Goal: Task Accomplishment & Management: Manage account settings

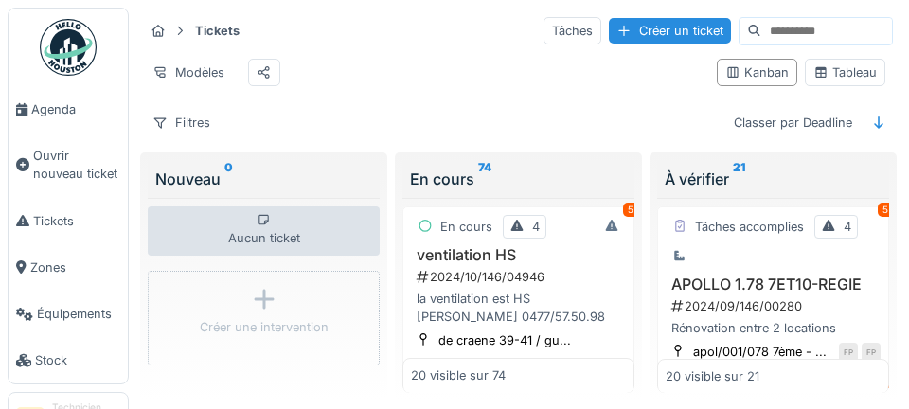
click at [50, 120] on link "Agenda" at bounding box center [68, 109] width 119 height 46
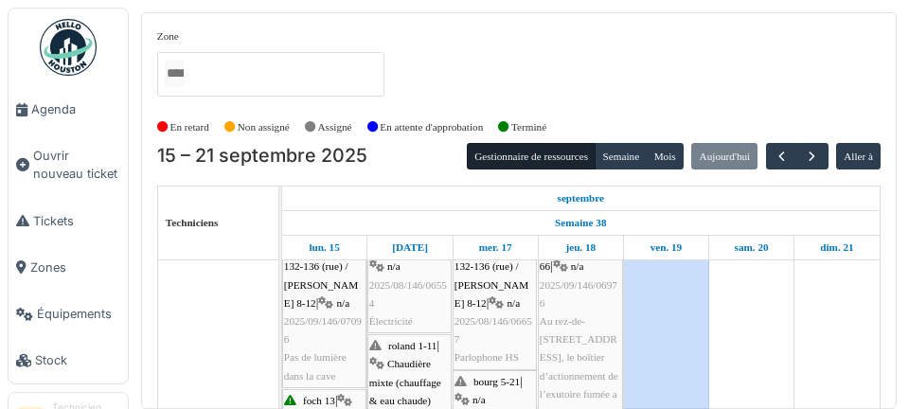
scroll to position [22, 0]
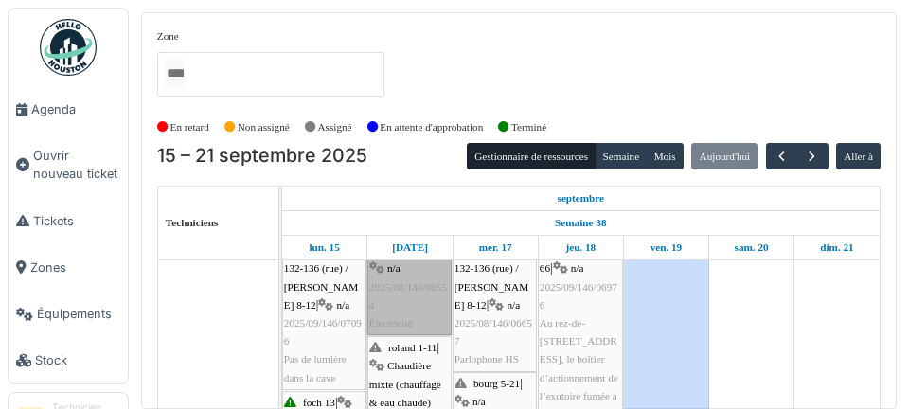
click at [404, 304] on link "progrès 249 | n/a 2025/08/146/06554 Électricité" at bounding box center [409, 287] width 84 height 97
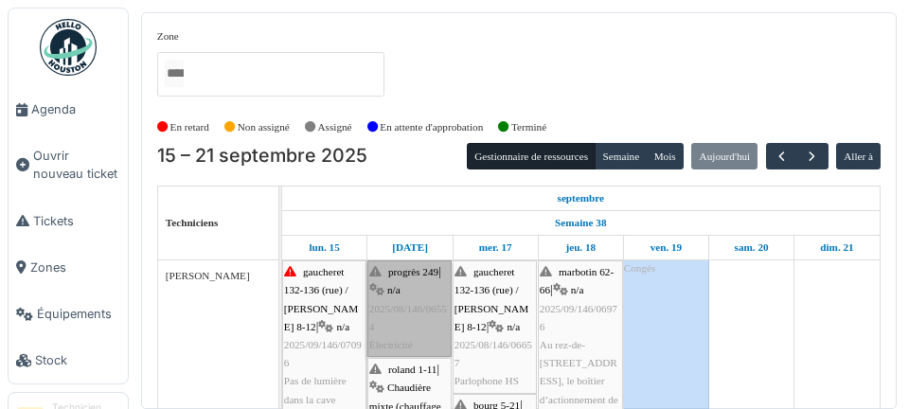
click at [427, 322] on link "progrès 249 | n/a 2025/08/146/06554 Électricité" at bounding box center [409, 308] width 84 height 97
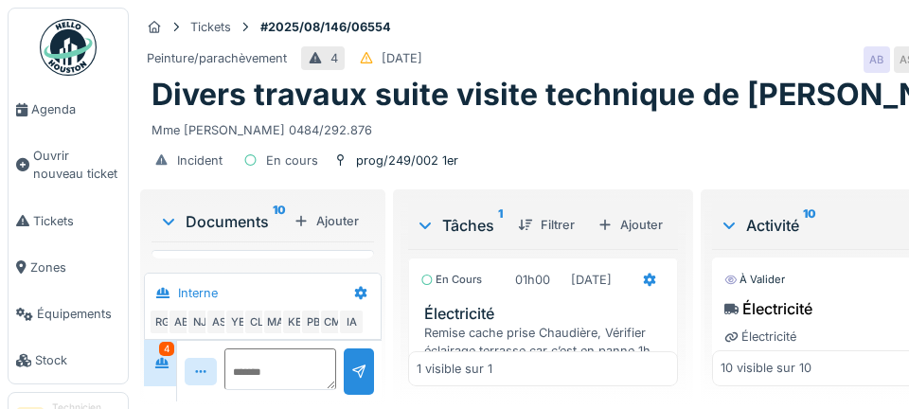
click at [167, 231] on div "Documents 10" at bounding box center [222, 221] width 127 height 23
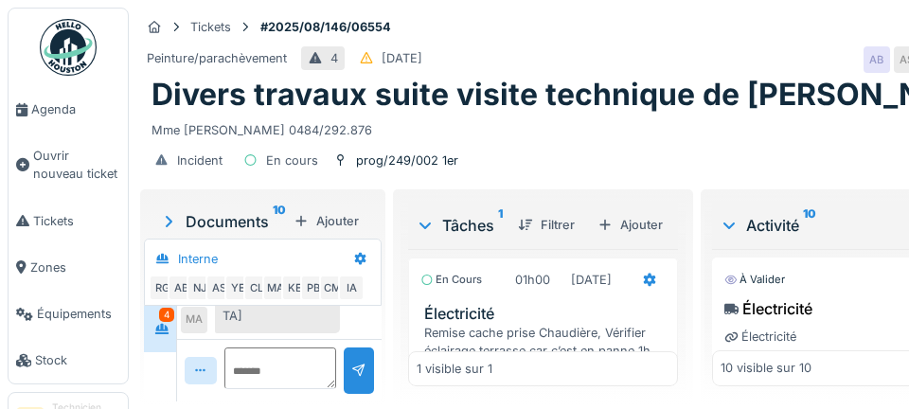
scroll to position [69, 0]
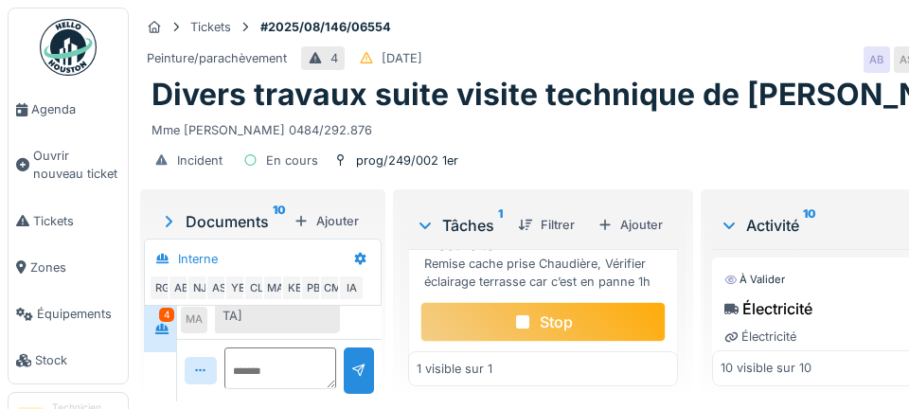
click at [273, 210] on sup "10" at bounding box center [279, 221] width 13 height 23
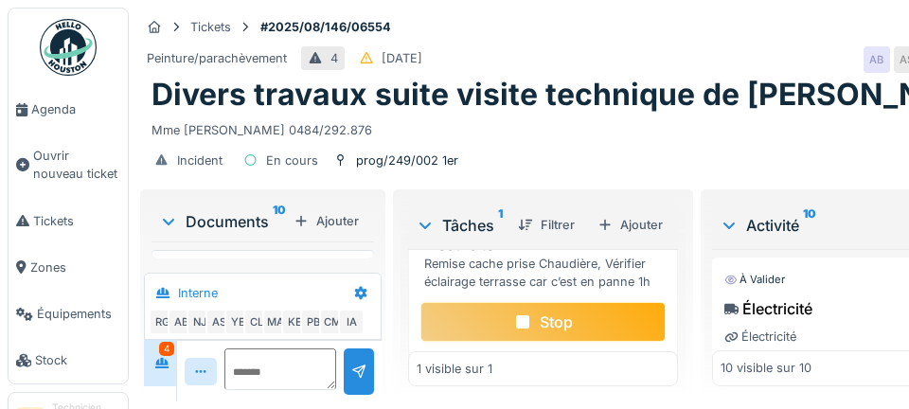
scroll to position [912, 0]
click at [267, 290] on div "Plus" at bounding box center [263, 287] width 42 height 27
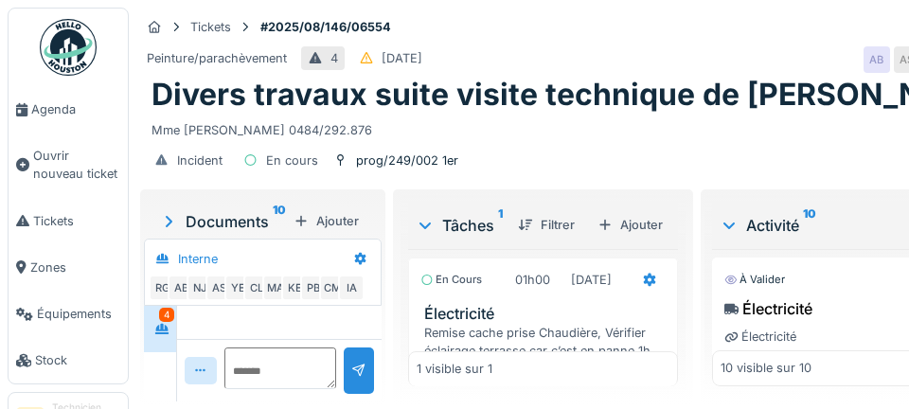
scroll to position [840, 0]
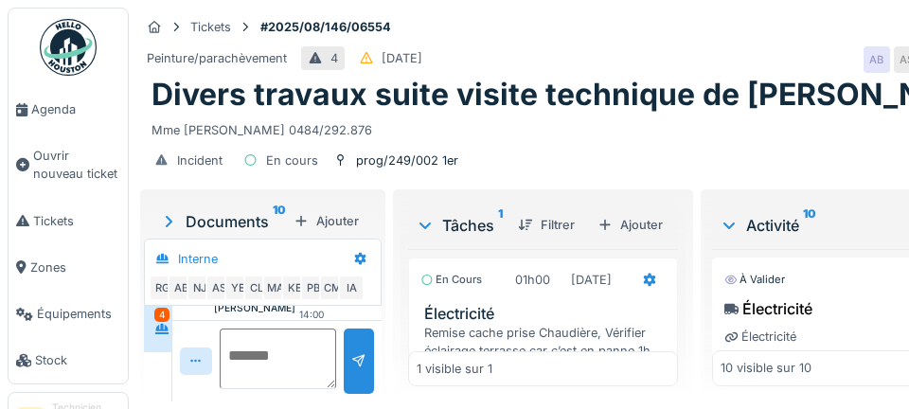
click at [245, 389] on textarea at bounding box center [278, 358] width 116 height 61
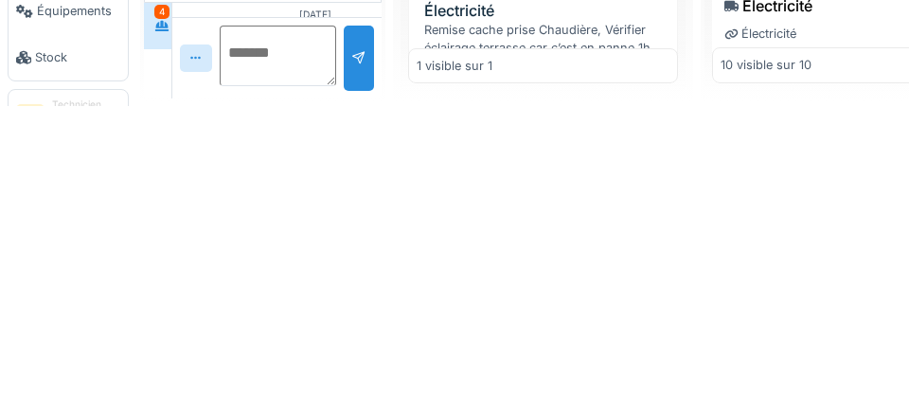
scroll to position [91, 0]
click at [247, 354] on textarea at bounding box center [278, 358] width 116 height 61
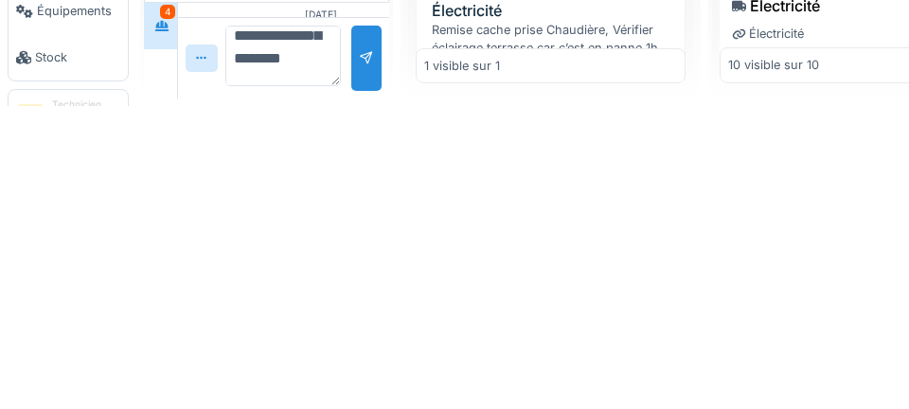
scroll to position [158, 0]
type textarea "**********"
click at [357, 374] on div at bounding box center [366, 360] width 30 height 65
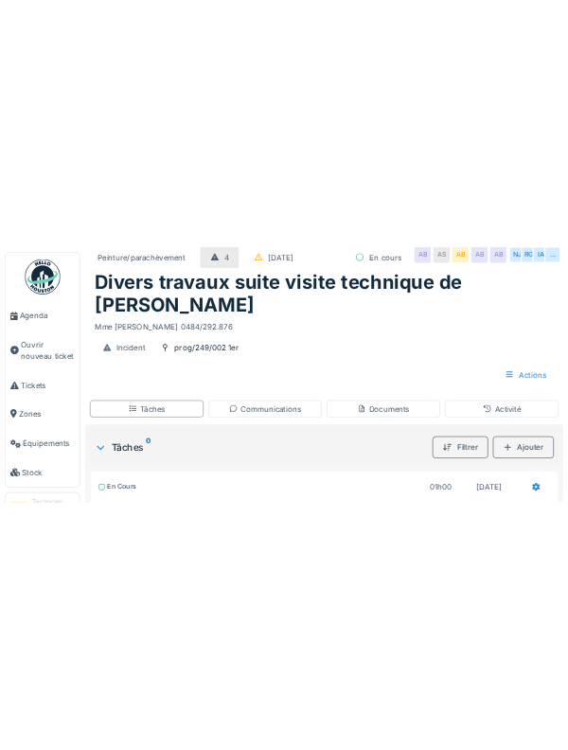
scroll to position [63, 0]
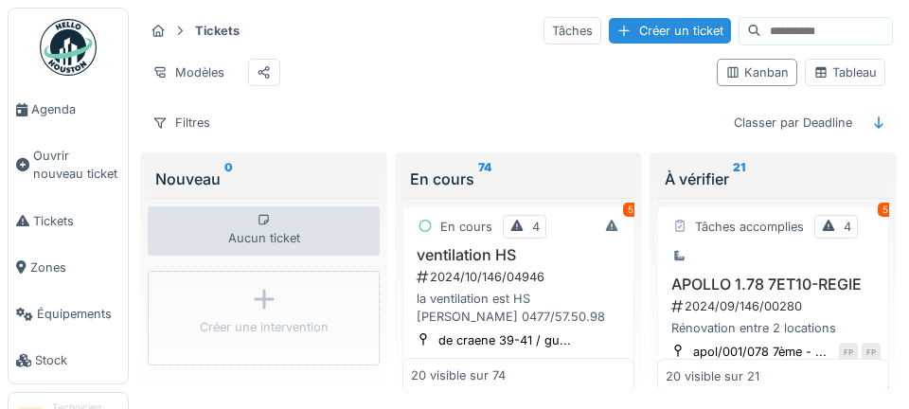
click at [12, 149] on link "Ouvrir nouveau ticket" at bounding box center [68, 165] width 119 height 64
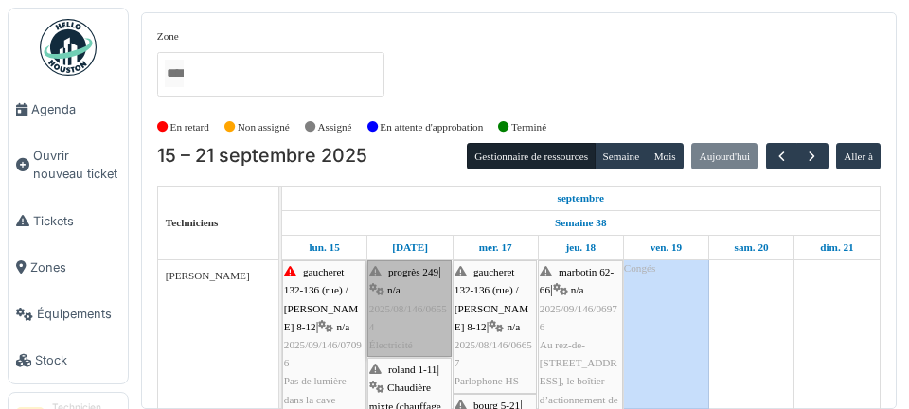
click at [409, 323] on link "progrès 249 | n/a 2025/08/146/06554 Électricité" at bounding box center [409, 308] width 84 height 97
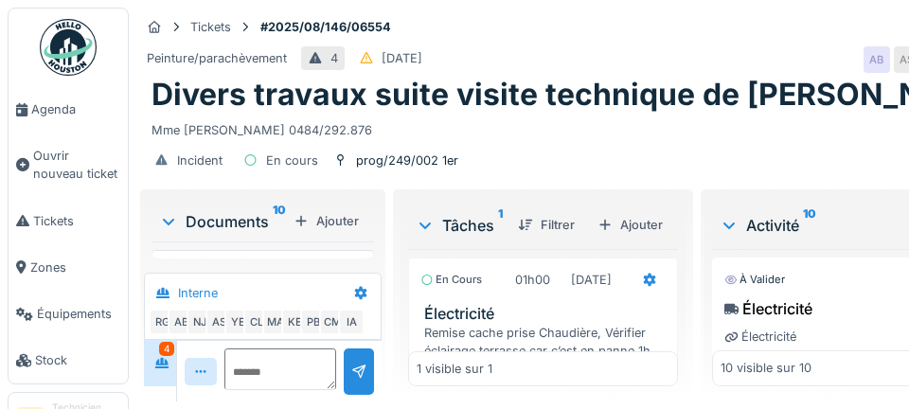
scroll to position [1088, 0]
click at [642, 286] on icon at bounding box center [649, 280] width 15 height 12
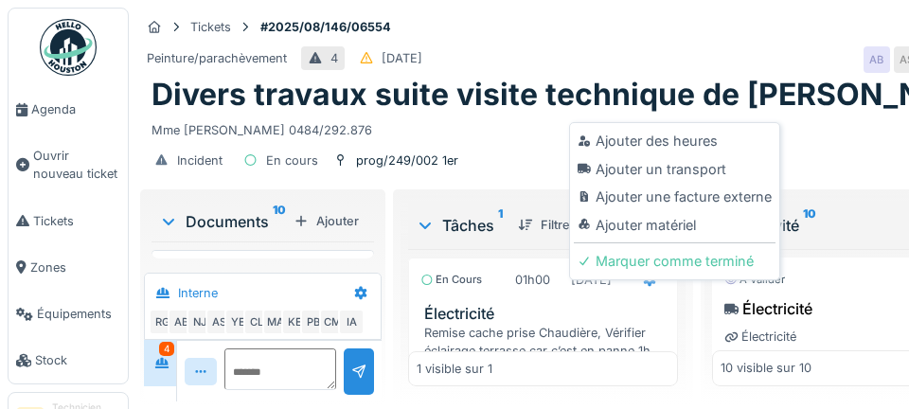
click at [681, 230] on div "Ajouter matériel" at bounding box center [675, 225] width 202 height 28
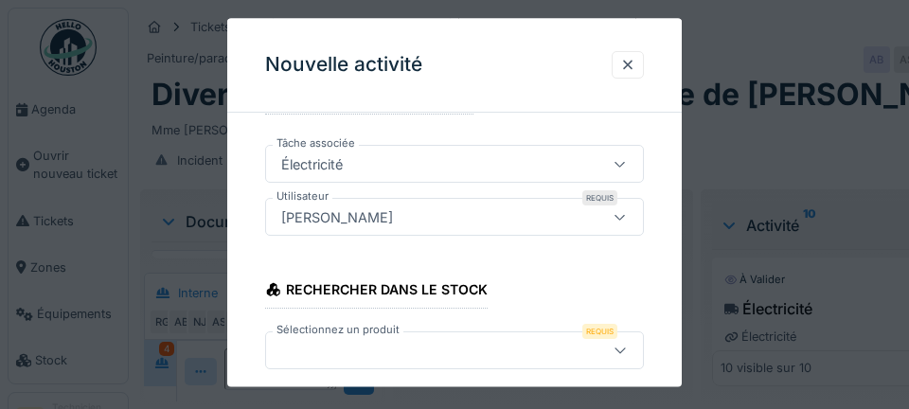
scroll to position [277, 0]
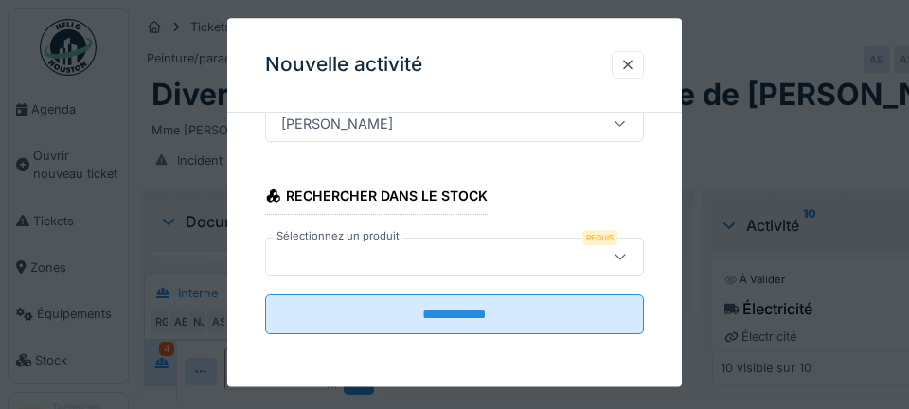
click at [341, 242] on label "Sélectionnez un produit" at bounding box center [338, 236] width 131 height 16
click at [345, 265] on div at bounding box center [429, 256] width 310 height 21
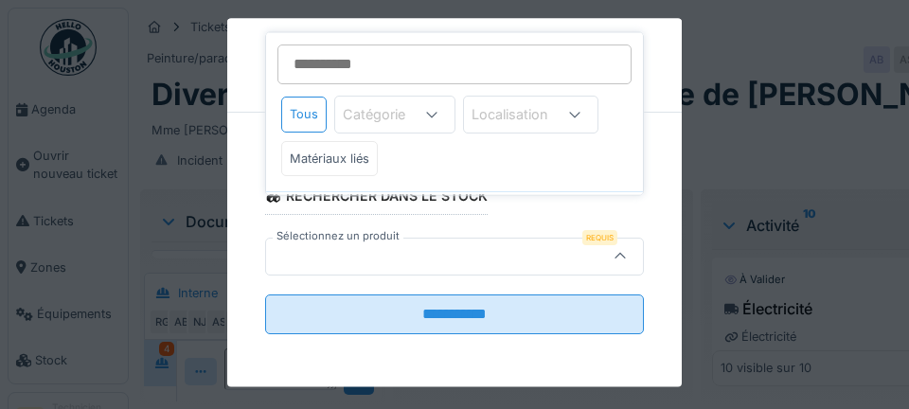
type input "*"
type input "***"
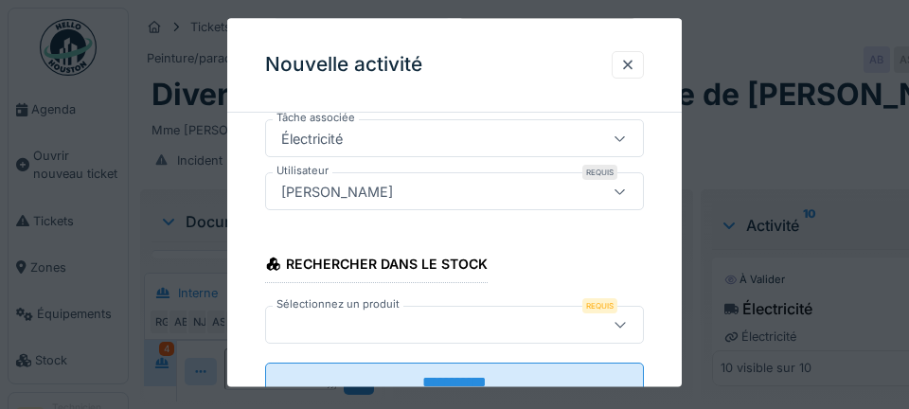
scroll to position [205, 0]
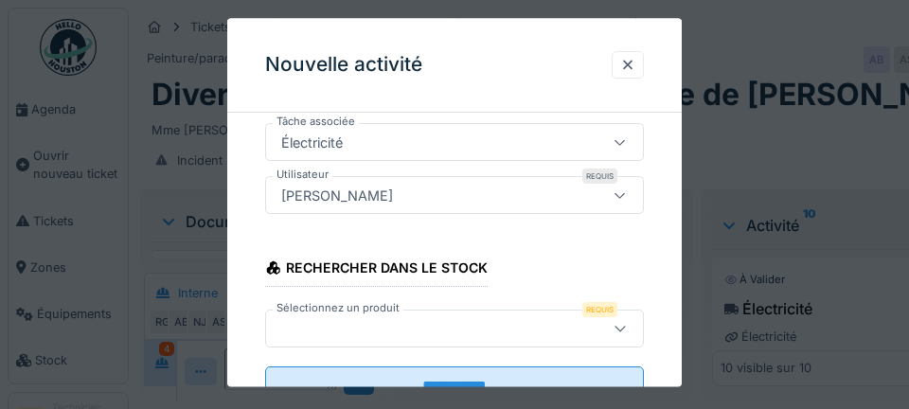
click at [335, 332] on div at bounding box center [429, 328] width 310 height 21
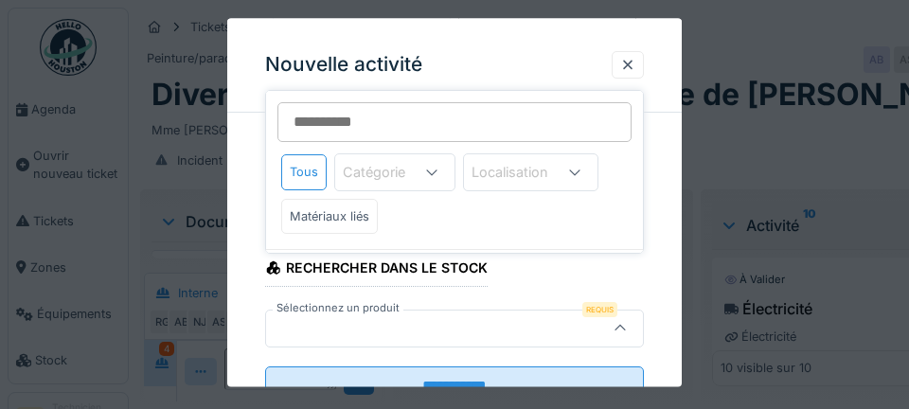
scroll to position [277, 0]
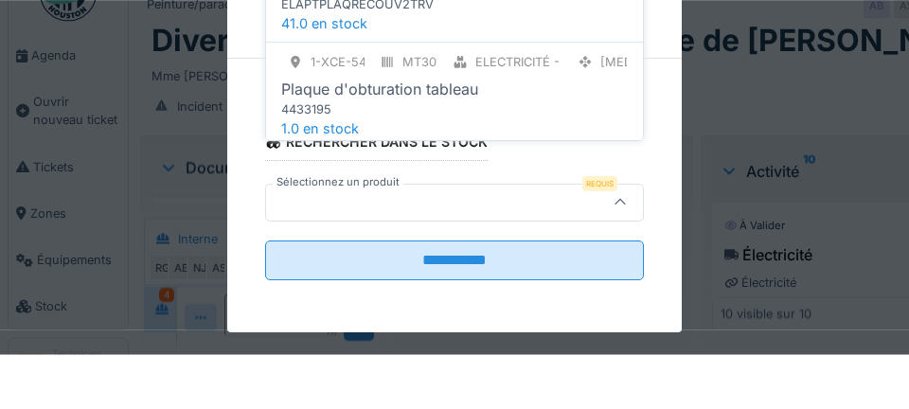
type input "***"
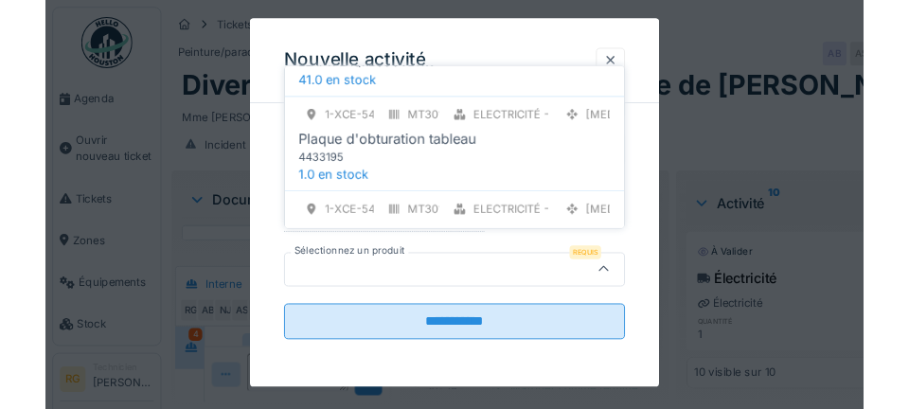
scroll to position [1088, 0]
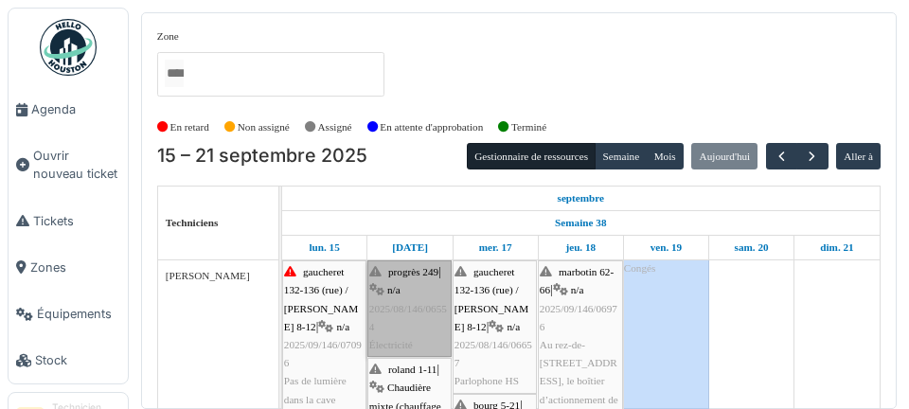
click at [428, 320] on link "progrès 249 | n/a 2025/08/146/06554 Électricité" at bounding box center [409, 308] width 84 height 97
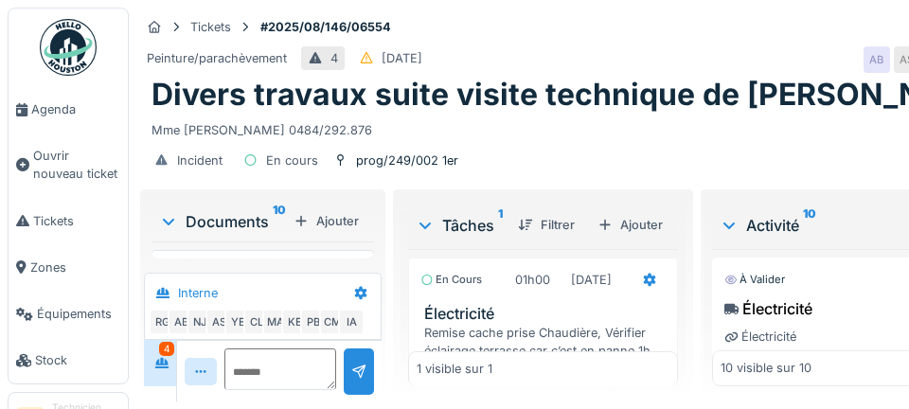
scroll to position [1088, 0]
click at [642, 286] on icon at bounding box center [649, 280] width 15 height 12
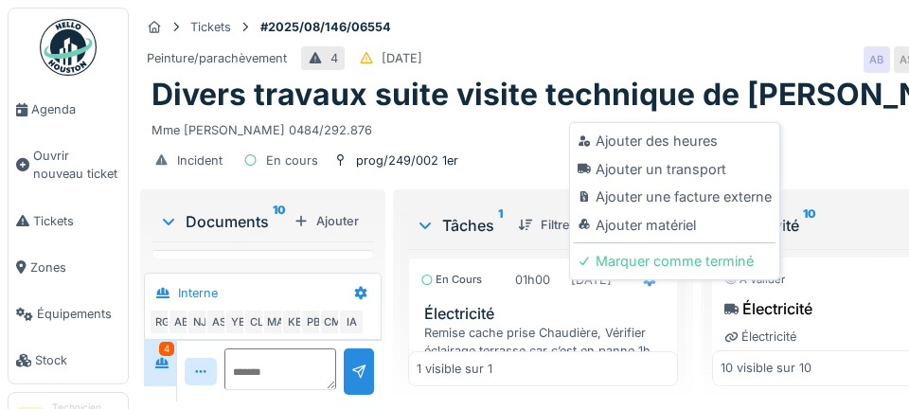
click at [686, 228] on div "Ajouter matériel" at bounding box center [675, 225] width 202 height 28
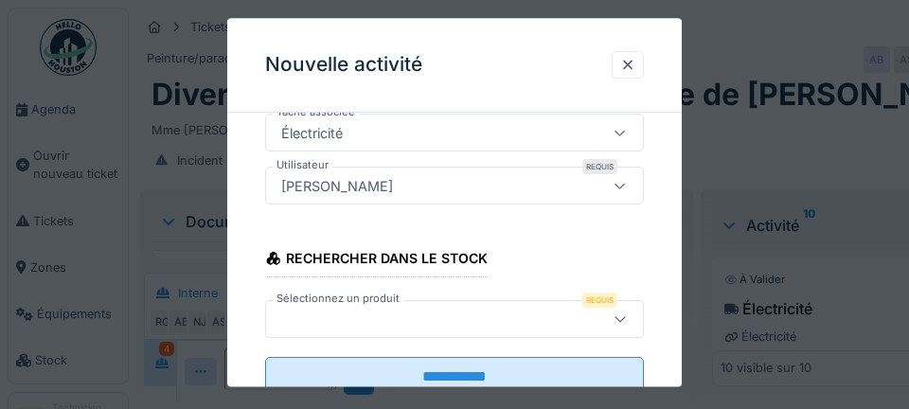
scroll to position [223, 0]
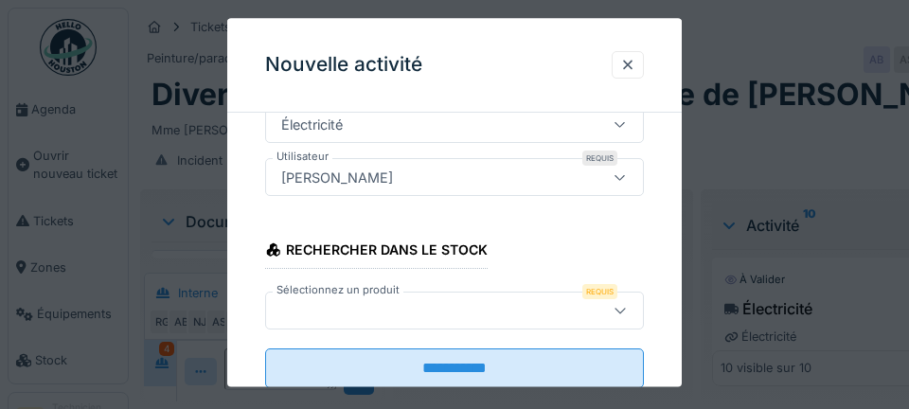
click at [357, 303] on div at bounding box center [429, 310] width 310 height 21
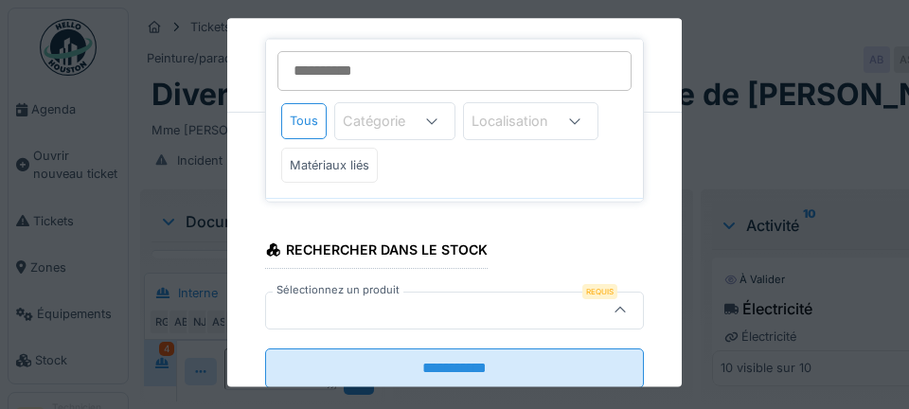
scroll to position [277, 0]
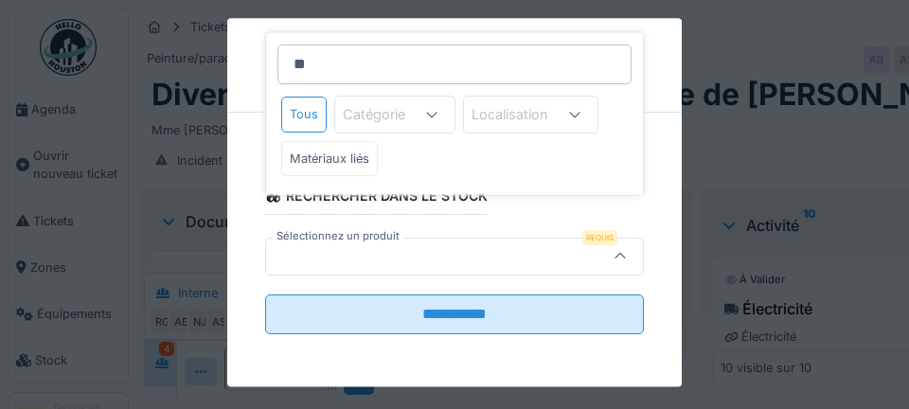
type input "***"
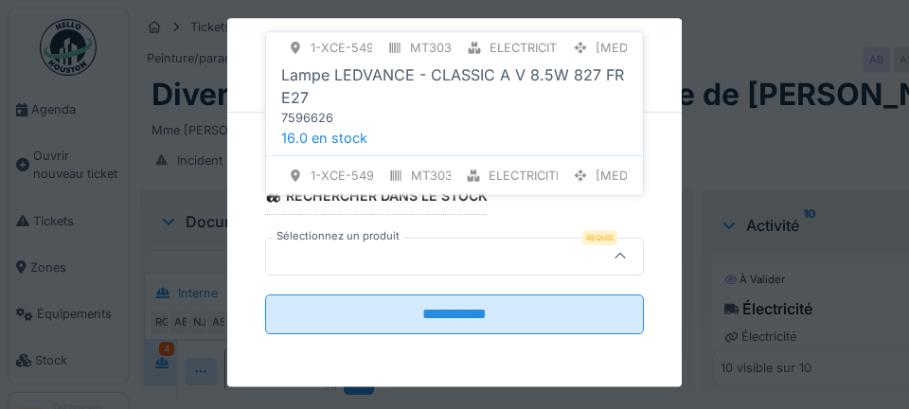
scroll to position [399, 0]
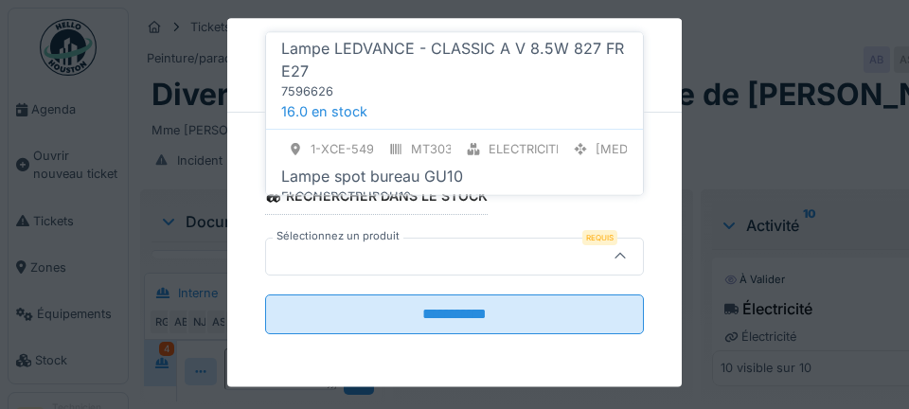
click at [535, 53] on div "Lampe LEDVANCE - CLASSIC A V 8.5W 827 FR E27" at bounding box center [454, 60] width 346 height 45
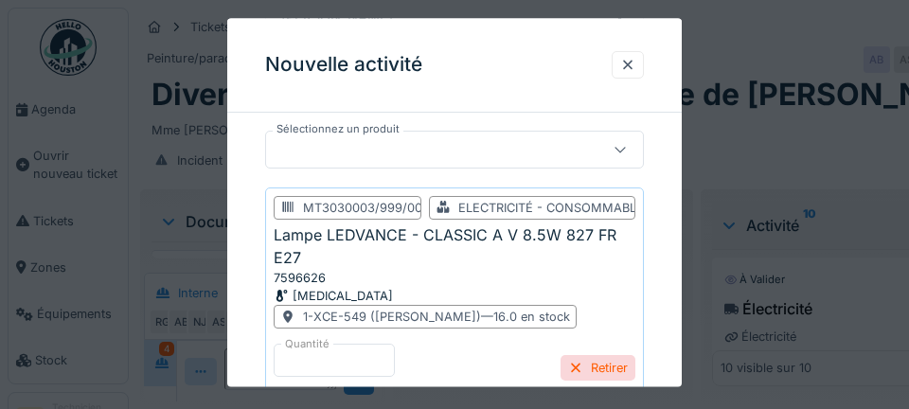
scroll to position [386, 0]
click at [327, 352] on input "*" at bounding box center [358, 363] width 168 height 40
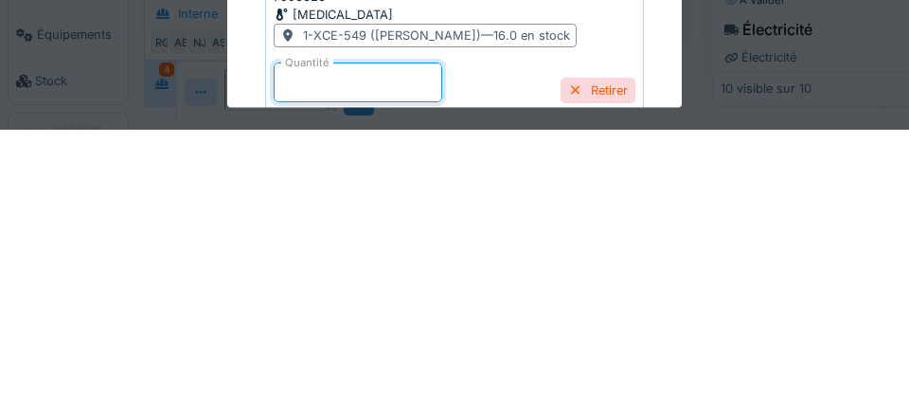
scroll to position [6, 0]
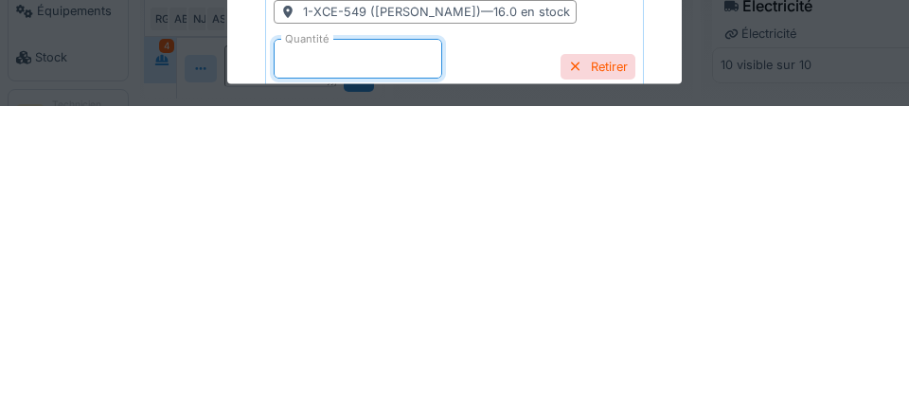
type input "*"
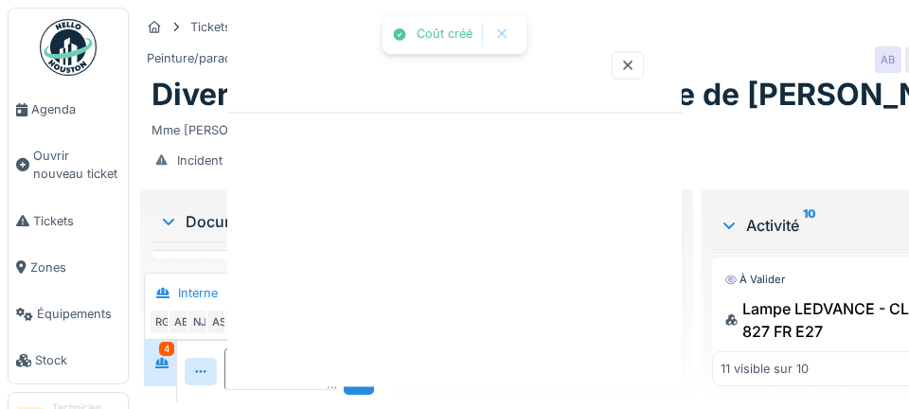
scroll to position [0, 0]
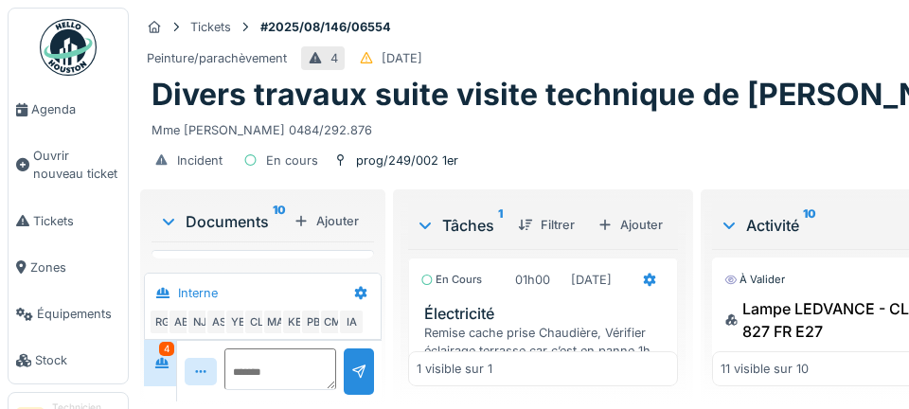
click at [633, 293] on div at bounding box center [649, 279] width 32 height 27
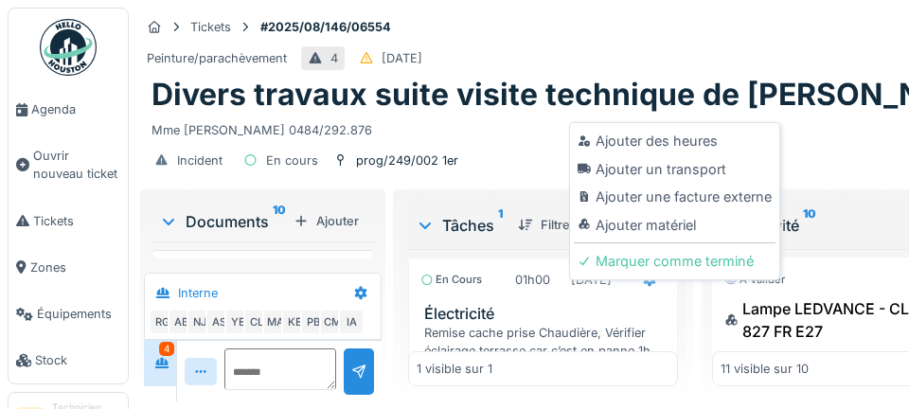
click at [667, 221] on div "Ajouter matériel" at bounding box center [675, 225] width 202 height 28
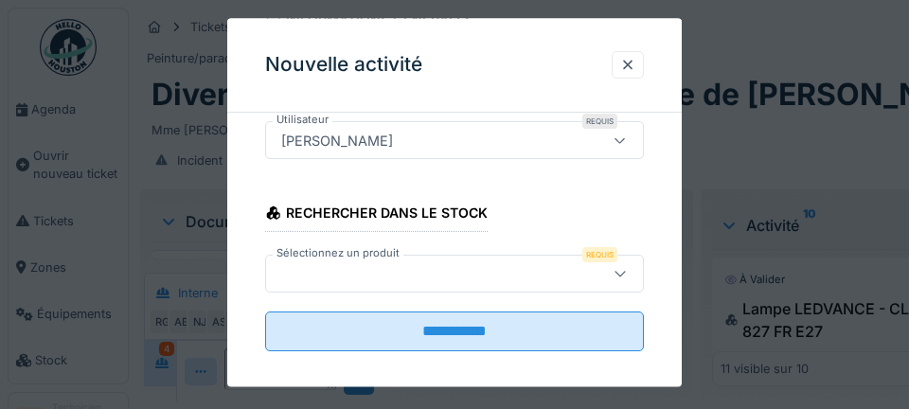
scroll to position [277, 0]
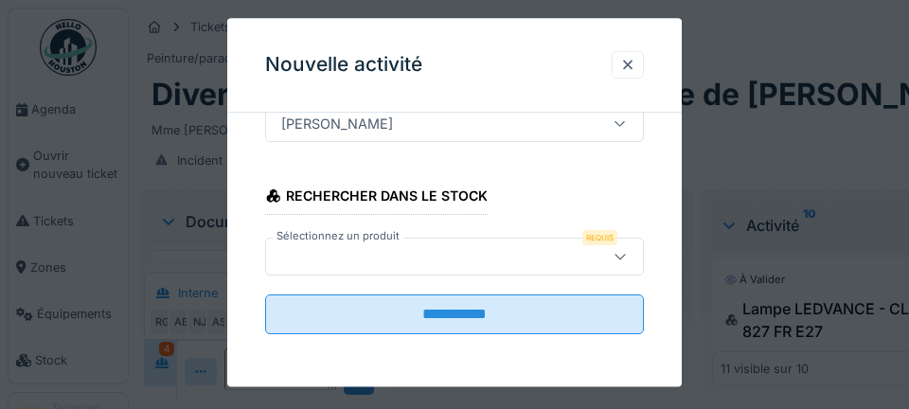
click at [374, 249] on div at bounding box center [429, 256] width 310 height 21
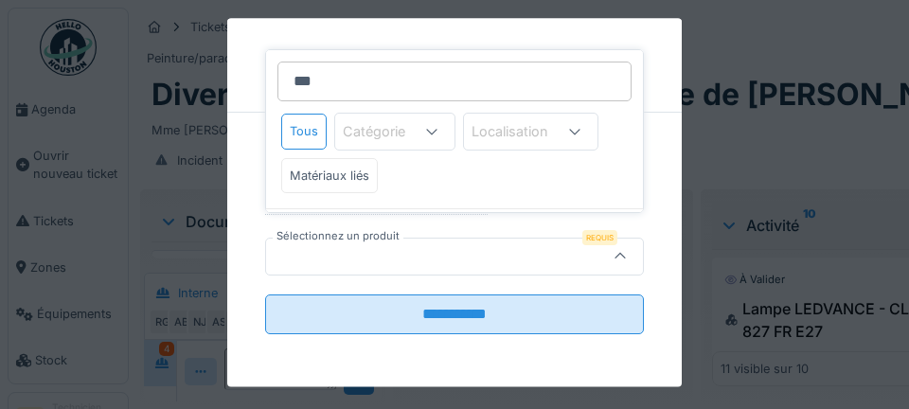
type input "****"
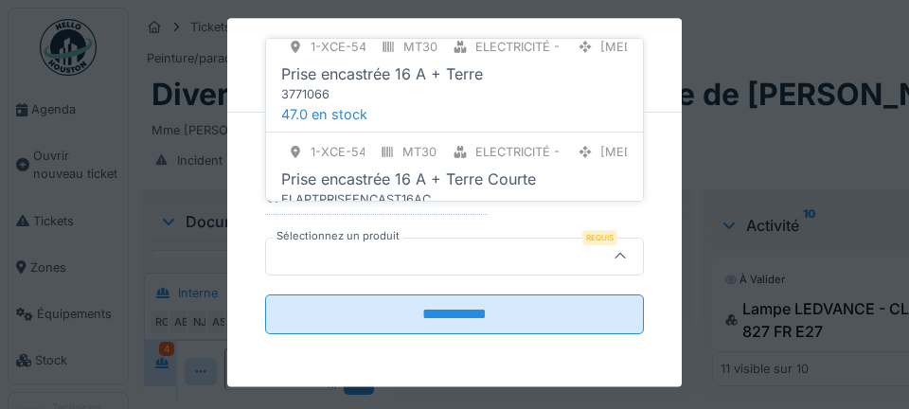
scroll to position [281, 0]
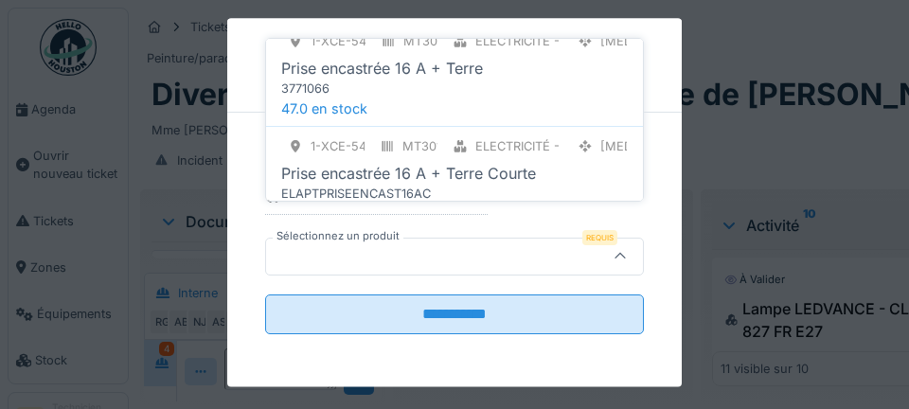
click at [437, 67] on div "Prise encastrée 16 A + Terre" at bounding box center [382, 68] width 202 height 23
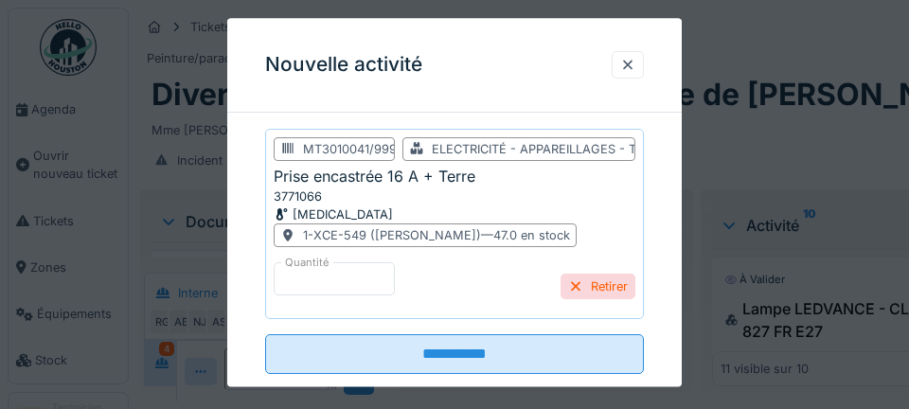
scroll to position [444, 0]
click at [476, 353] on input "**********" at bounding box center [454, 353] width 379 height 40
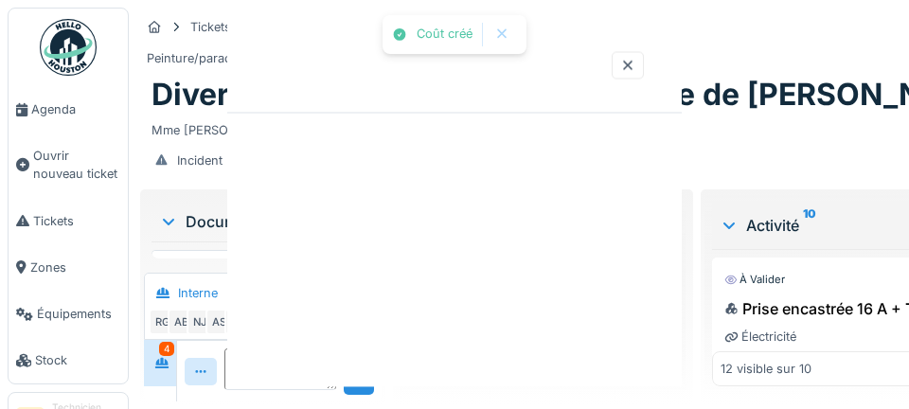
scroll to position [0, 0]
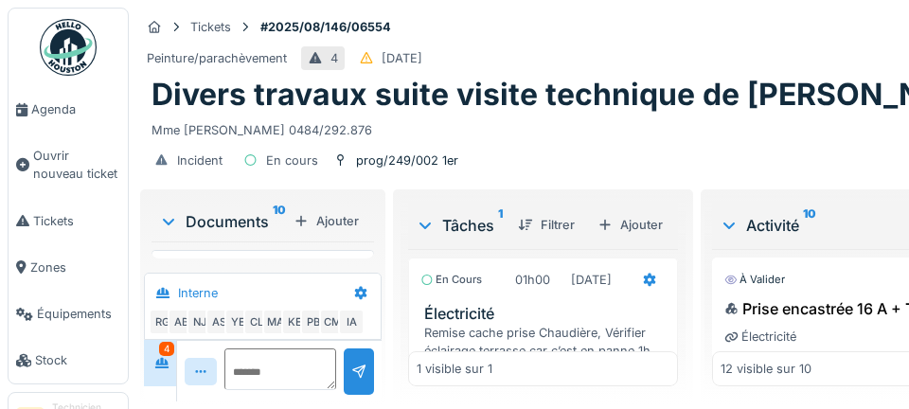
click at [642, 286] on icon at bounding box center [649, 280] width 15 height 12
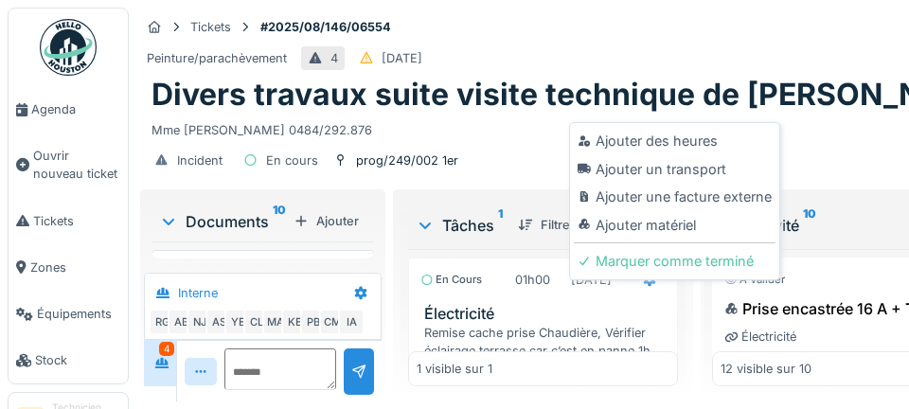
click at [678, 221] on div "Ajouter matériel" at bounding box center [675, 225] width 202 height 28
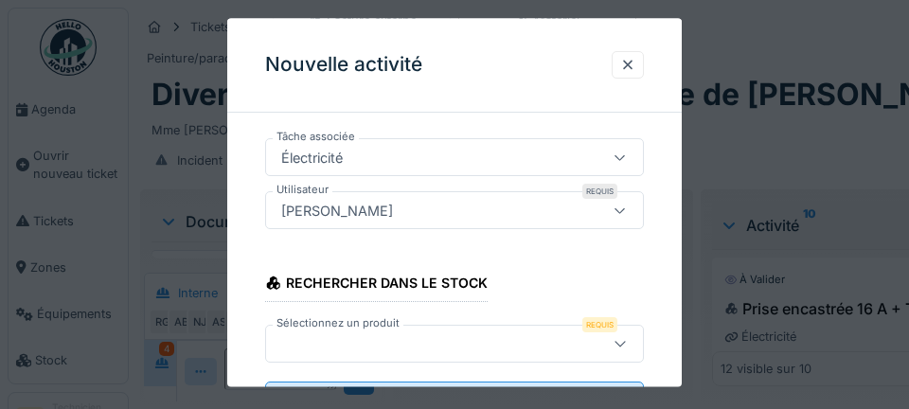
scroll to position [277, 0]
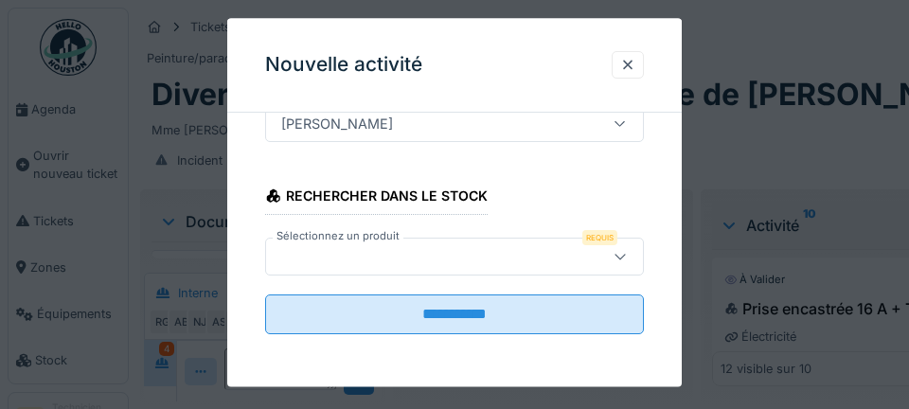
click at [359, 249] on div at bounding box center [429, 256] width 310 height 21
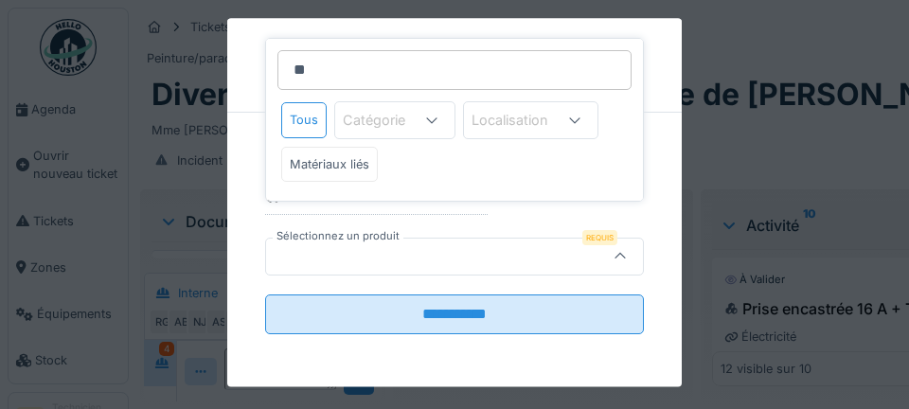
type input "***"
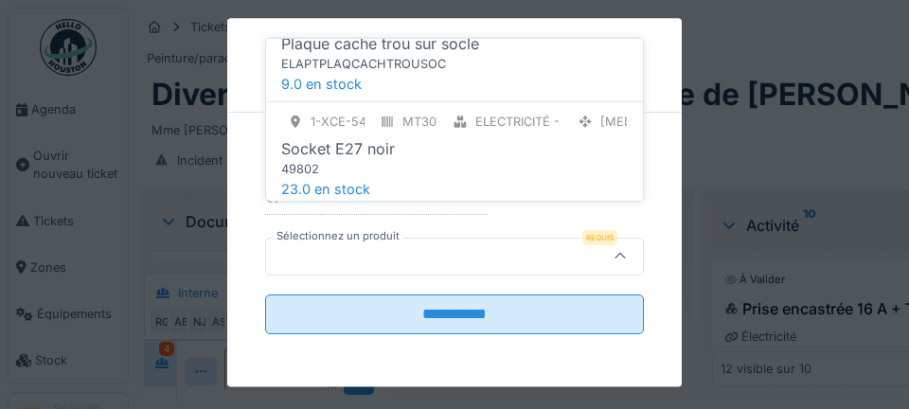
scroll to position [204, 0]
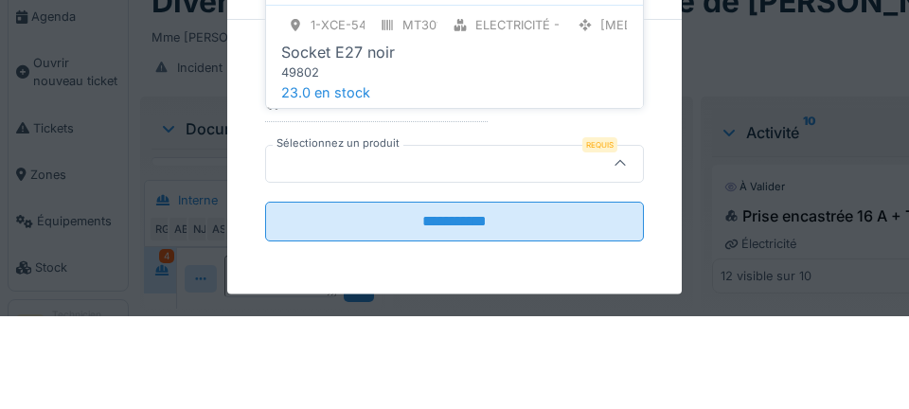
click at [361, 158] on div "49802" at bounding box center [454, 165] width 346 height 18
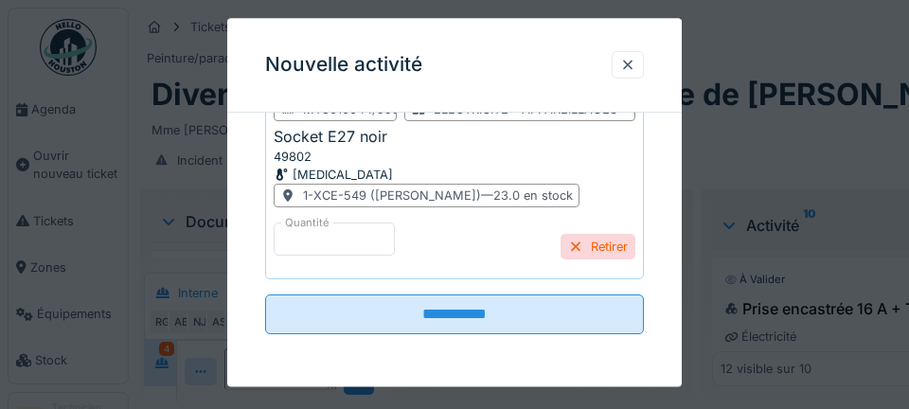
scroll to position [484, 0]
click at [469, 316] on input "**********" at bounding box center [454, 313] width 379 height 40
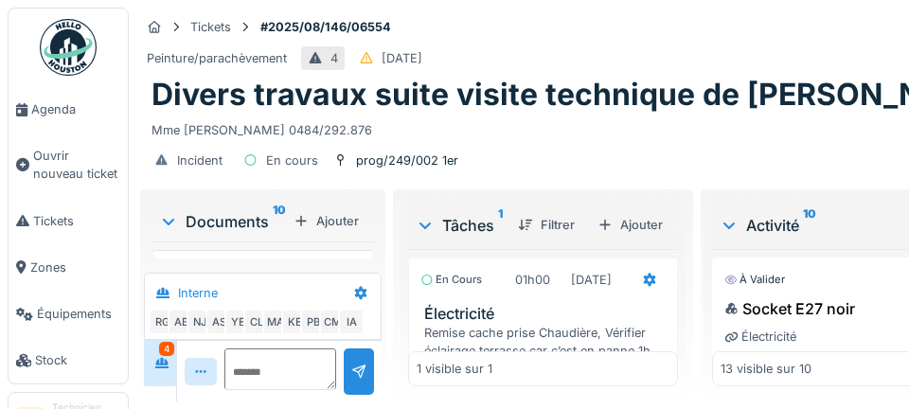
scroll to position [0, 0]
click at [261, 408] on textarea at bounding box center [278, 378] width 116 height 61
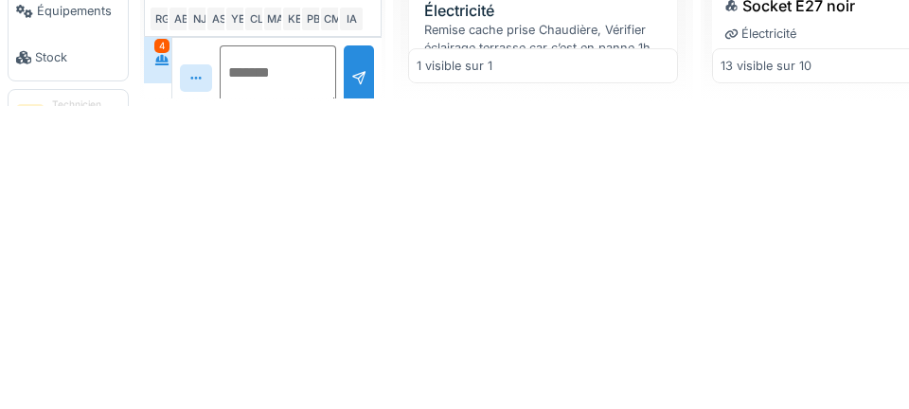
scroll to position [1053, 0]
type textarea "**********"
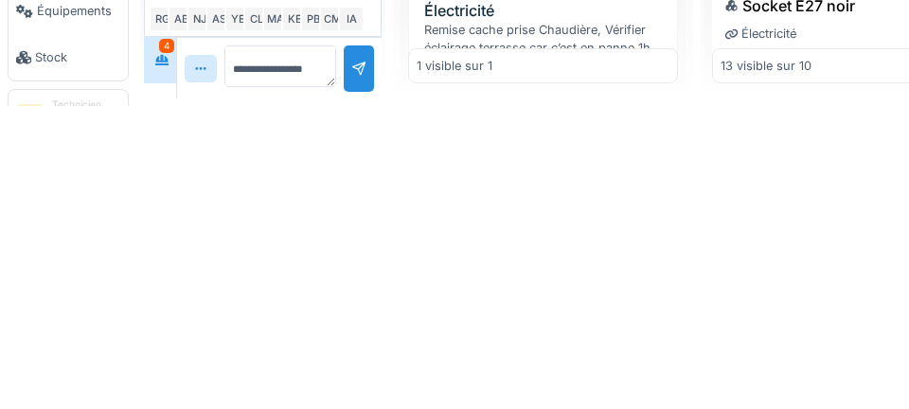
click at [357, 366] on div at bounding box center [358, 372] width 15 height 18
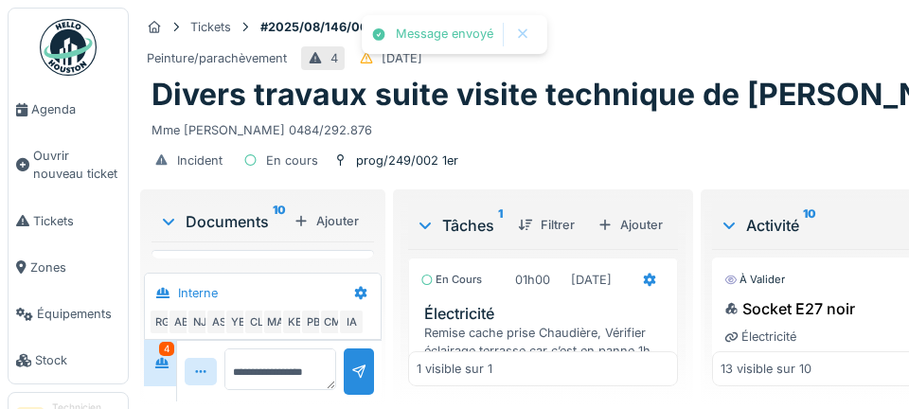
scroll to position [1156, 0]
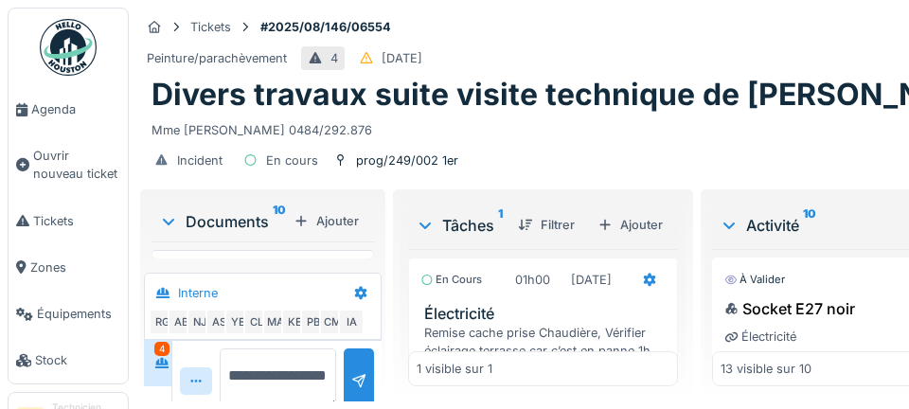
click at [258, 364] on textarea "**********" at bounding box center [278, 378] width 116 height 61
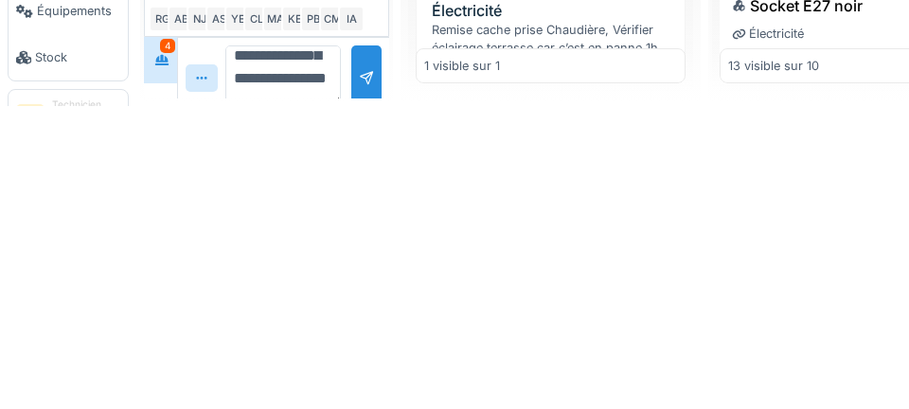
scroll to position [67, 0]
type textarea "**********"
click at [359, 372] on div at bounding box center [366, 381] width 15 height 18
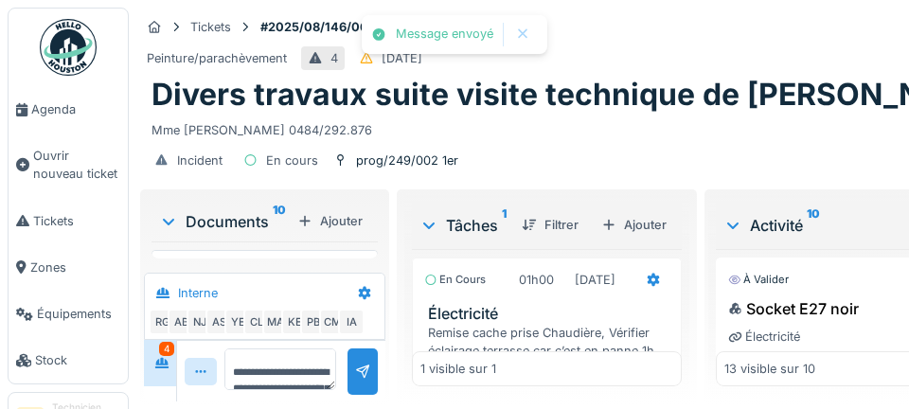
scroll to position [1277, 0]
click at [555, 371] on div "Stop" at bounding box center [546, 391] width 245 height 40
click at [57, 109] on span "Agenda" at bounding box center [75, 109] width 89 height 18
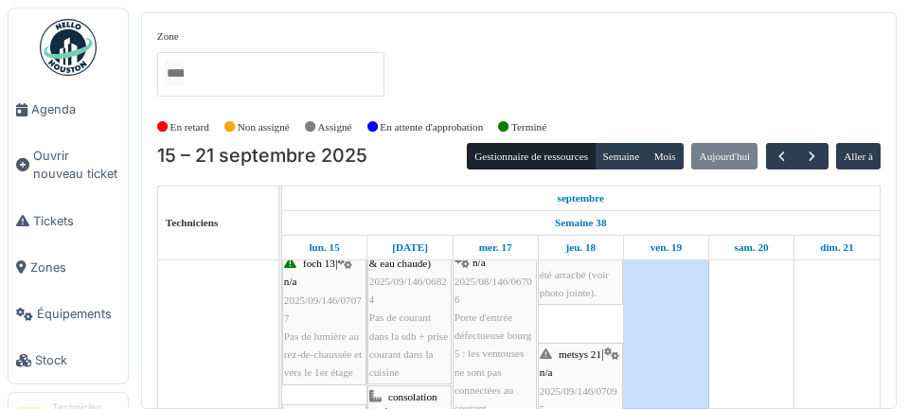
scroll to position [161, 0]
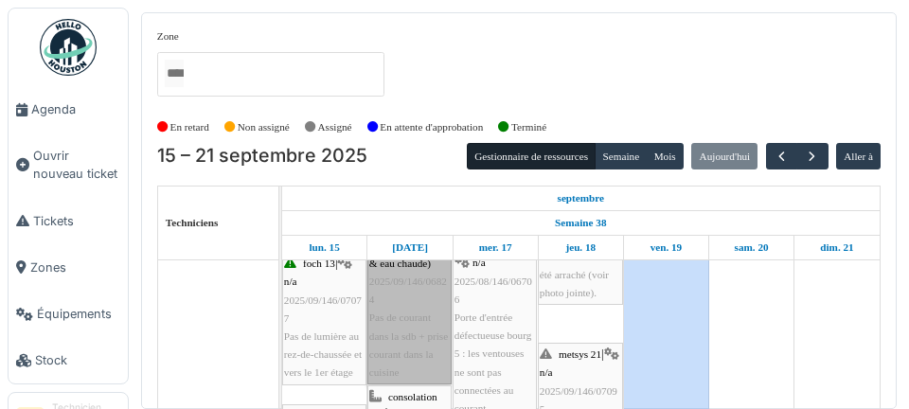
click at [413, 326] on link "roland 1-11 | Chaudière mixte (chauffage & eau chaude) 2025/09/146/06824 Pas de…" at bounding box center [409, 290] width 84 height 187
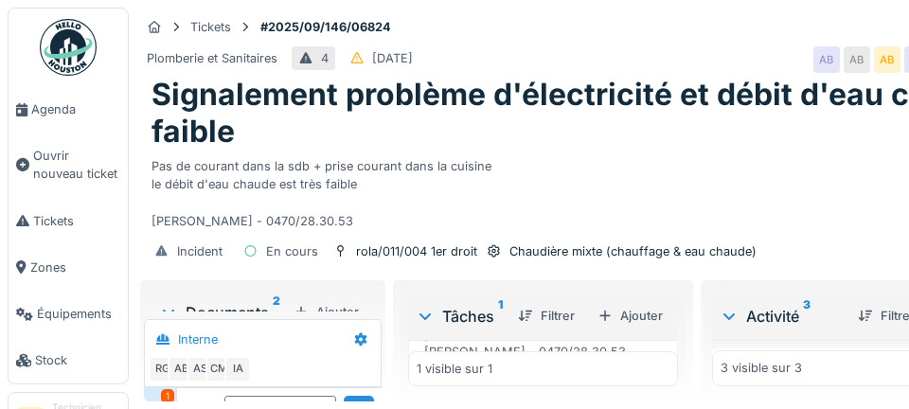
scroll to position [160, 0]
click at [518, 329] on icon at bounding box center [517, 321] width 19 height 15
click at [63, 127] on link "Agenda" at bounding box center [68, 109] width 119 height 46
click at [61, 31] on img at bounding box center [68, 47] width 57 height 57
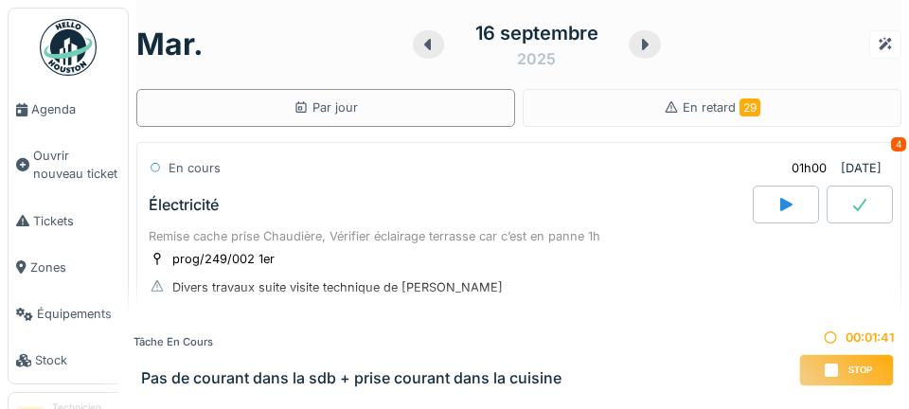
click at [73, 110] on span "Agenda" at bounding box center [75, 109] width 89 height 18
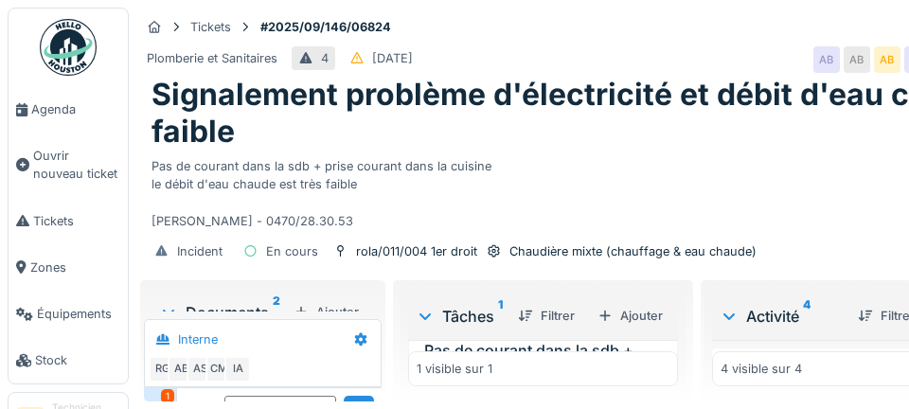
scroll to position [48, 0]
click at [644, 328] on icon at bounding box center [650, 321] width 12 height 13
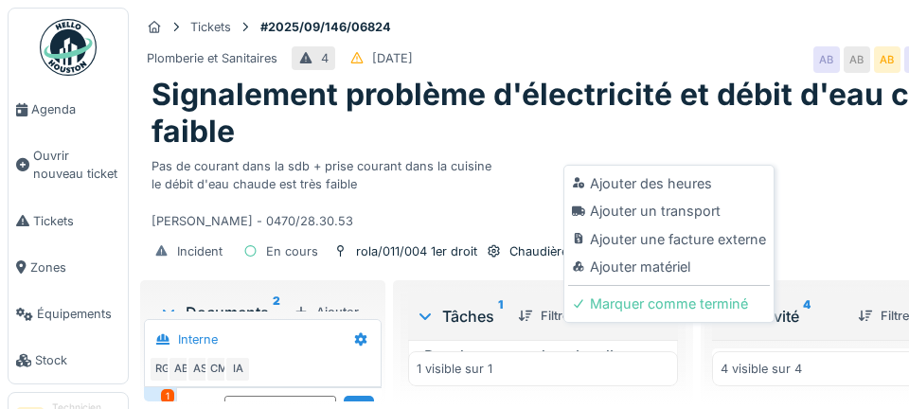
click at [699, 214] on div "Ajouter un transport" at bounding box center [669, 211] width 202 height 28
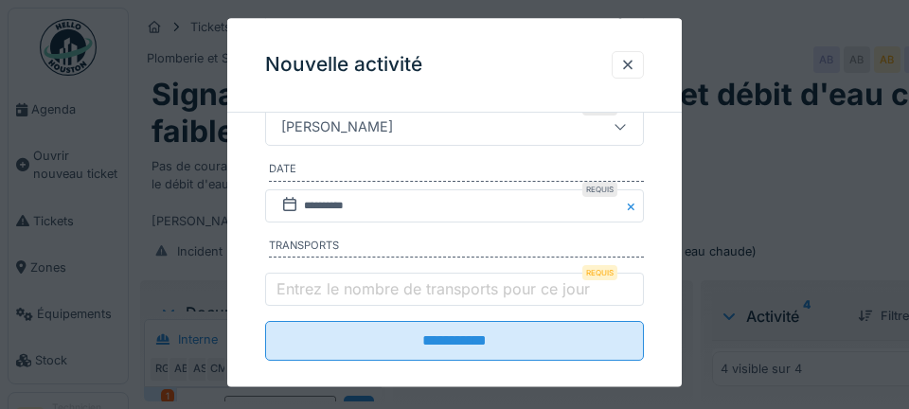
scroll to position [375, 0]
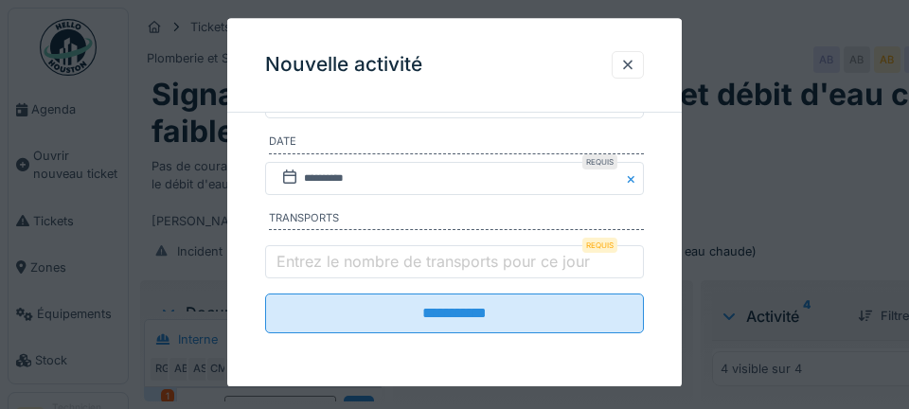
click at [341, 268] on label "Entrez le nombre de transports pour ce jour" at bounding box center [433, 261] width 321 height 23
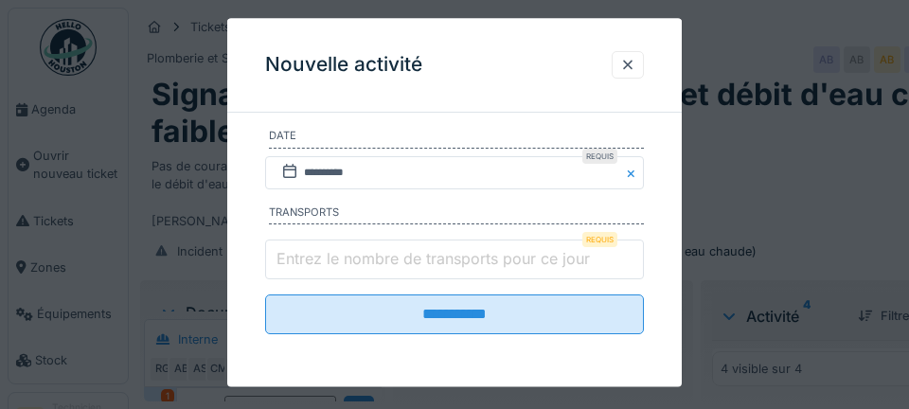
click at [341, 268] on input "Entrez le nombre de transports pour ce jour" at bounding box center [454, 260] width 379 height 40
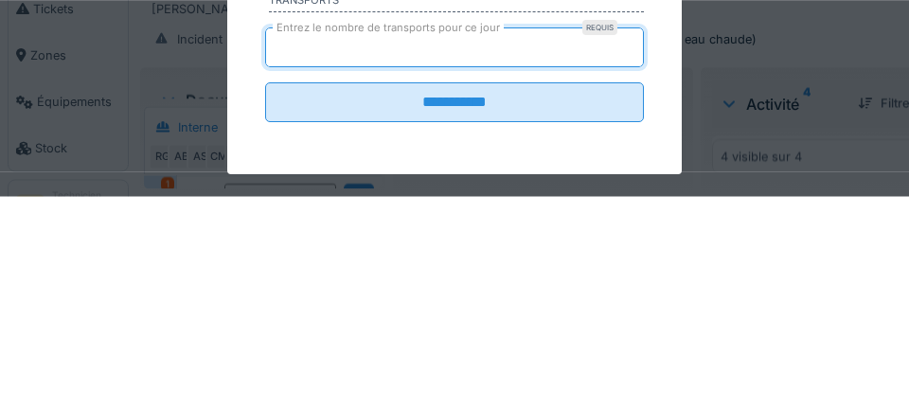
type input "*"
click at [265, 295] on input "**********" at bounding box center [454, 315] width 379 height 40
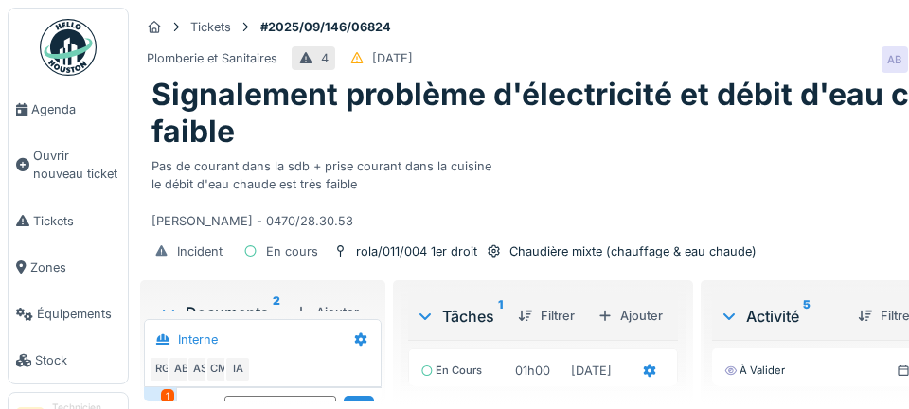
scroll to position [203, 0]
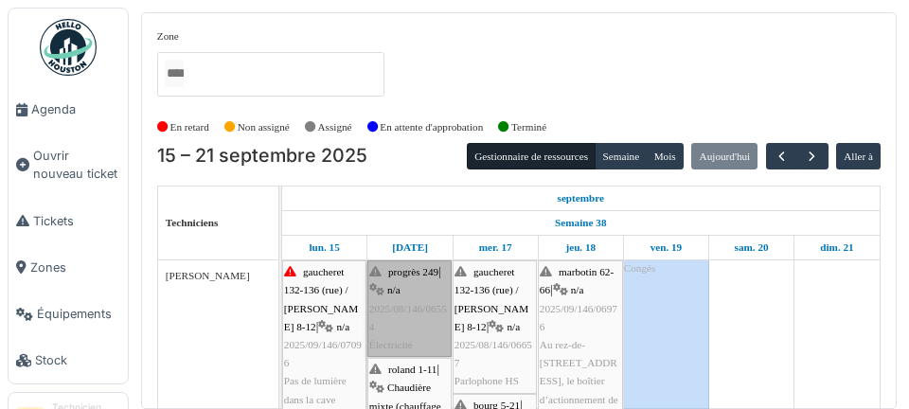
click at [422, 312] on link "progrès 249 | n/a 2025/08/146/06554 Électricité" at bounding box center [409, 308] width 84 height 97
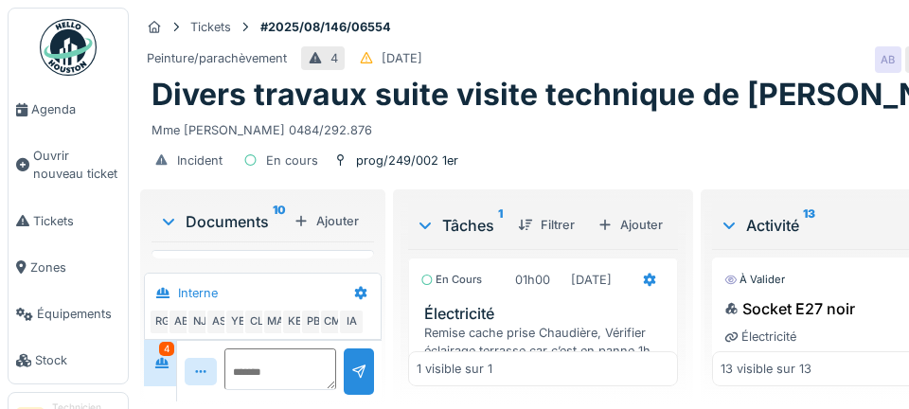
scroll to position [1277, 0]
click at [342, 232] on div "Ajouter" at bounding box center [326, 221] width 80 height 26
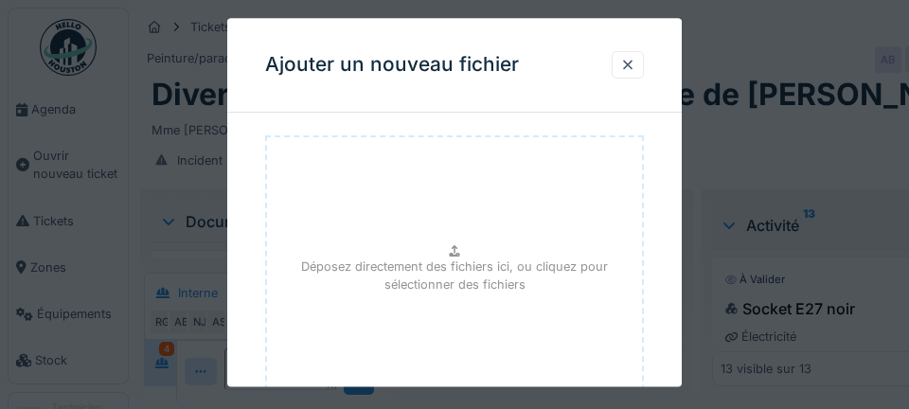
click at [470, 281] on p "Déposez directement des fichiers ici, ou cliquez pour sélectionner des fichiers" at bounding box center [454, 276] width 345 height 36
type input "**********"
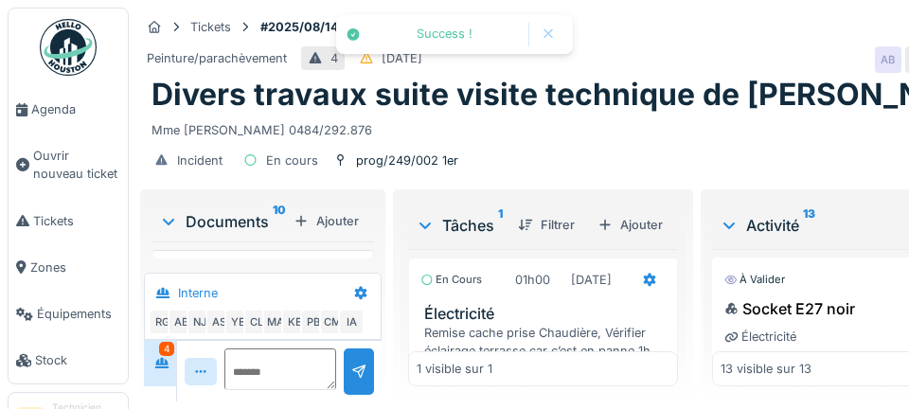
click at [345, 224] on div "Ajouter" at bounding box center [326, 221] width 80 height 26
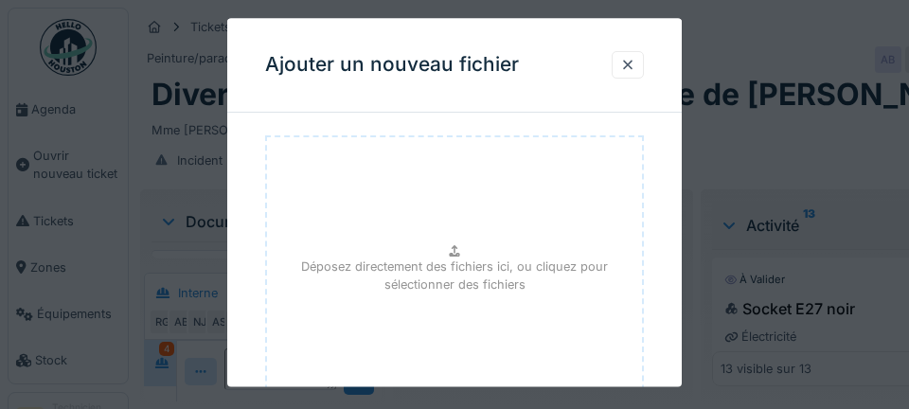
click at [463, 286] on p "Déposez directement des fichiers ici, ou cliquez pour sélectionner des fichiers" at bounding box center [454, 276] width 345 height 36
type input "**********"
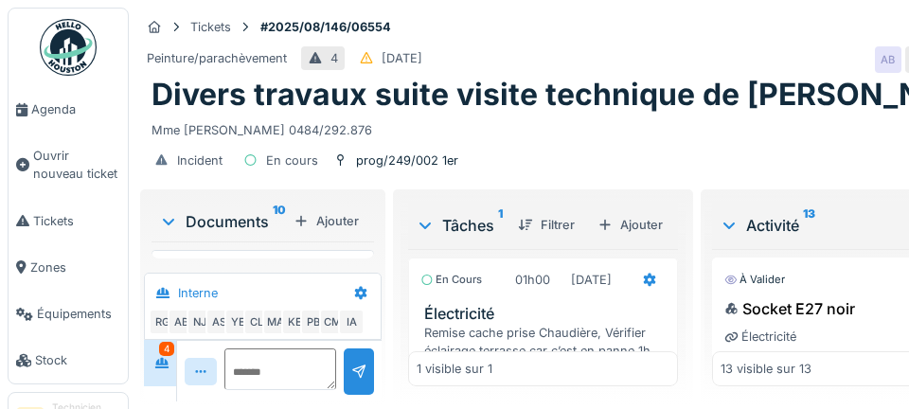
click at [343, 221] on div "Ajouter" at bounding box center [326, 221] width 80 height 26
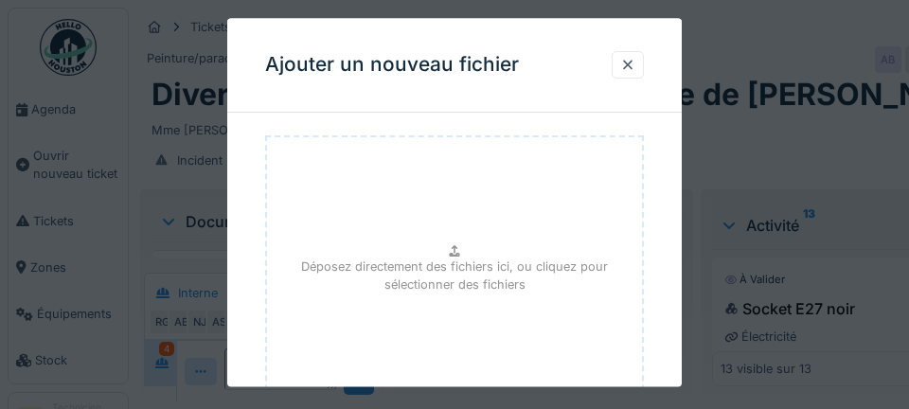
click at [469, 272] on p "Déposez directement des fichiers ici, ou cliquez pour sélectionner des fichiers" at bounding box center [454, 276] width 345 height 36
type input "**********"
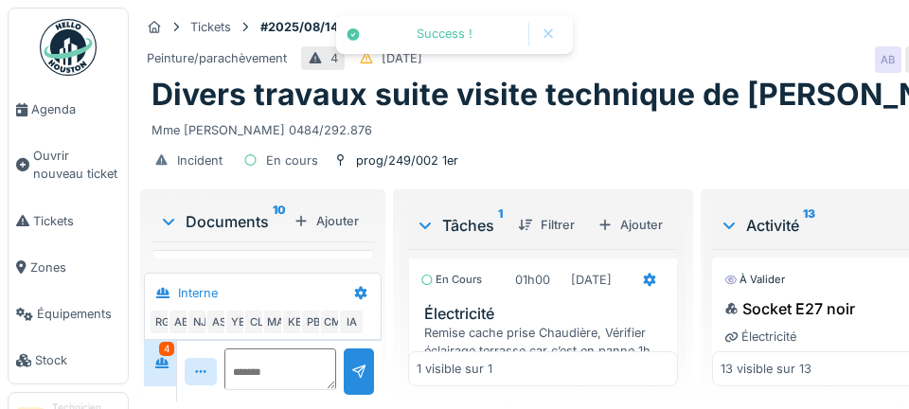
click at [341, 226] on div "Ajouter" at bounding box center [326, 221] width 80 height 26
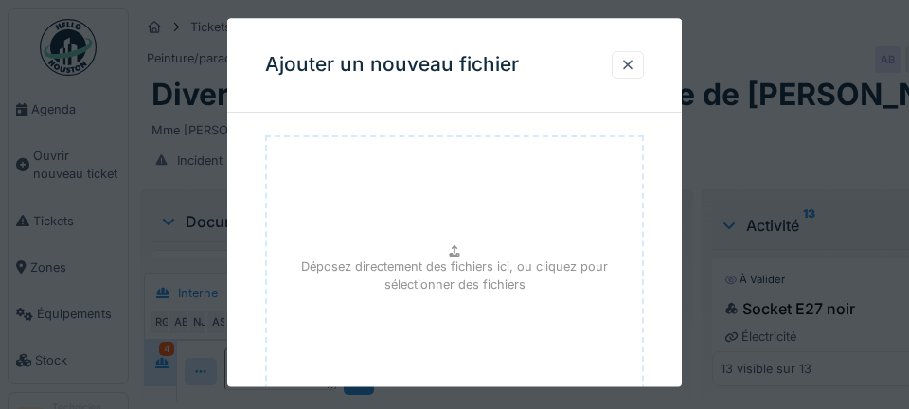
click at [448, 282] on p "Déposez directement des fichiers ici, ou cliquez pour sélectionner des fichiers" at bounding box center [454, 276] width 345 height 36
type input "**********"
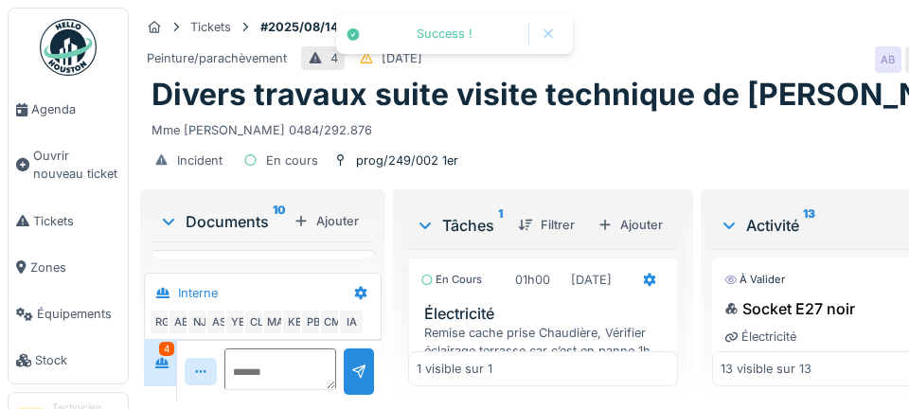
click at [345, 226] on div "Ajouter" at bounding box center [326, 221] width 80 height 26
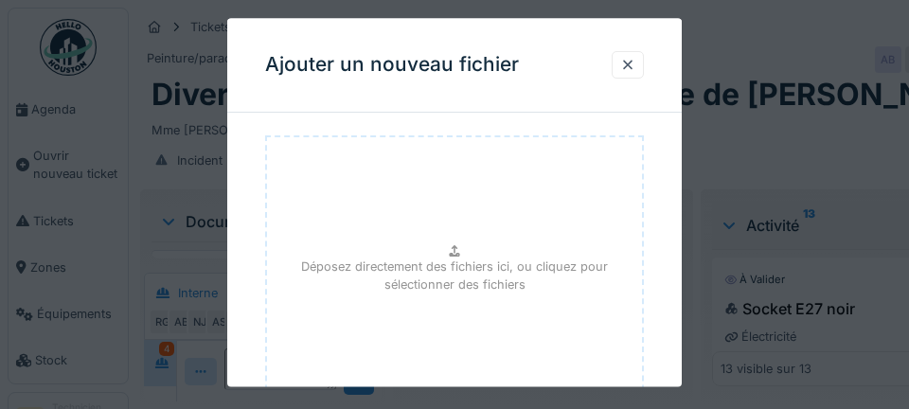
click at [495, 270] on p "Déposez directement des fichiers ici, ou cliquez pour sélectionner des fichiers" at bounding box center [454, 276] width 345 height 36
type input "**********"
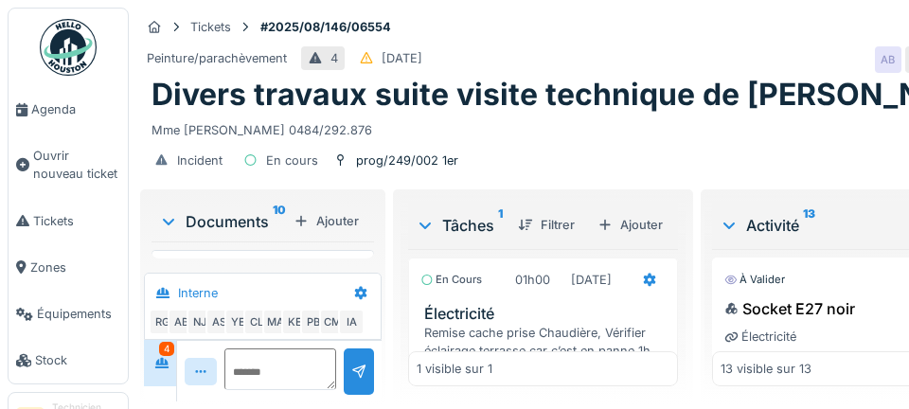
click at [83, 115] on span "Agenda" at bounding box center [75, 109] width 89 height 18
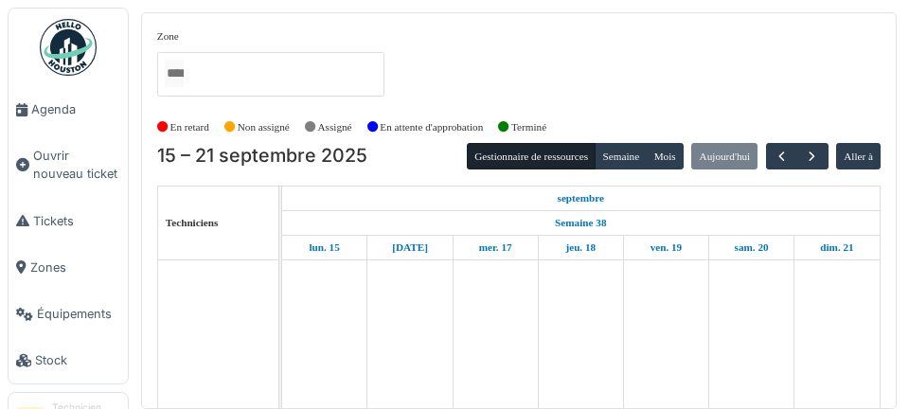
click at [416, 349] on td at bounding box center [409, 353] width 85 height 187
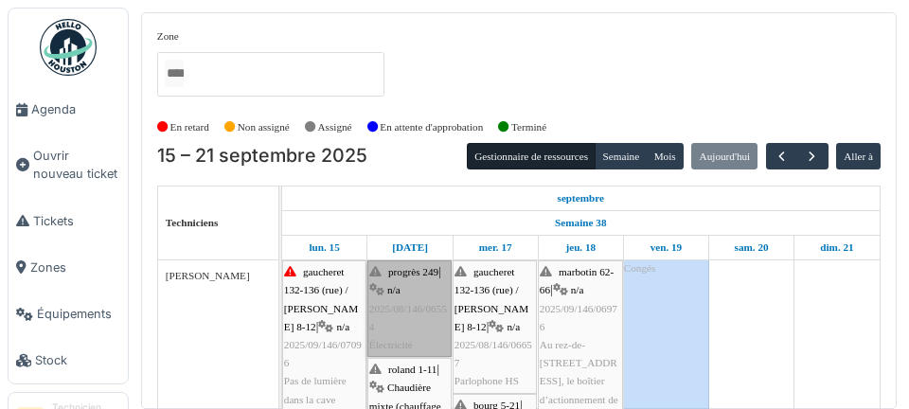
click at [432, 326] on link "progrès 249 | n/a 2025/08/146/06554 Électricité" at bounding box center [409, 308] width 84 height 97
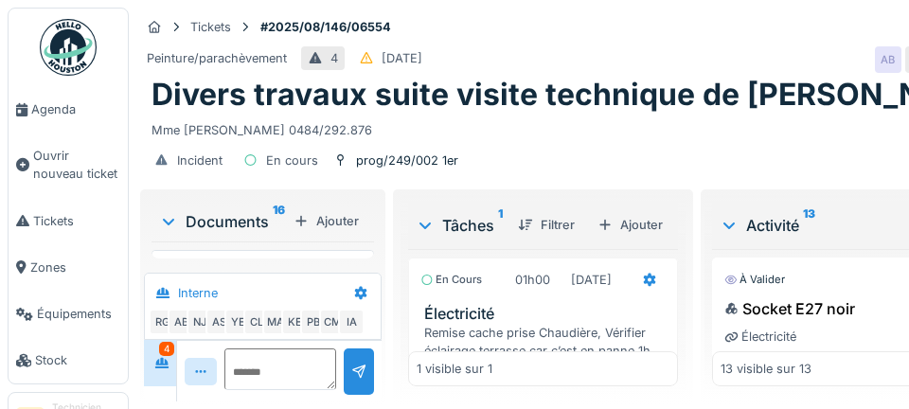
scroll to position [69, 0]
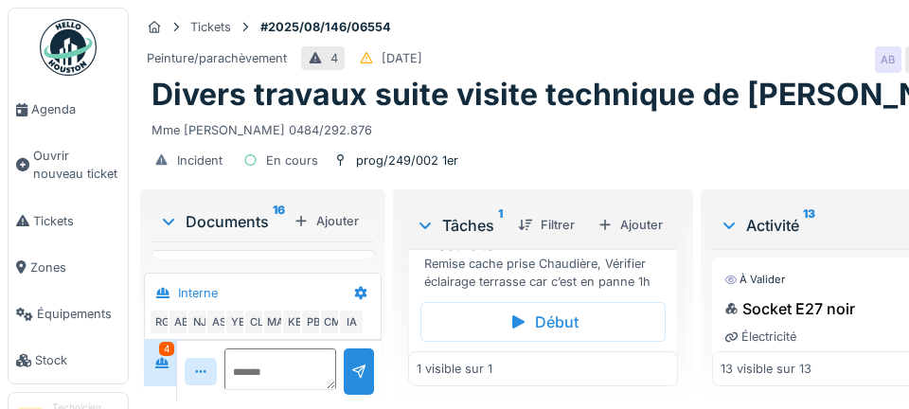
click at [555, 375] on div "Marquer comme terminé" at bounding box center [575, 362] width 179 height 26
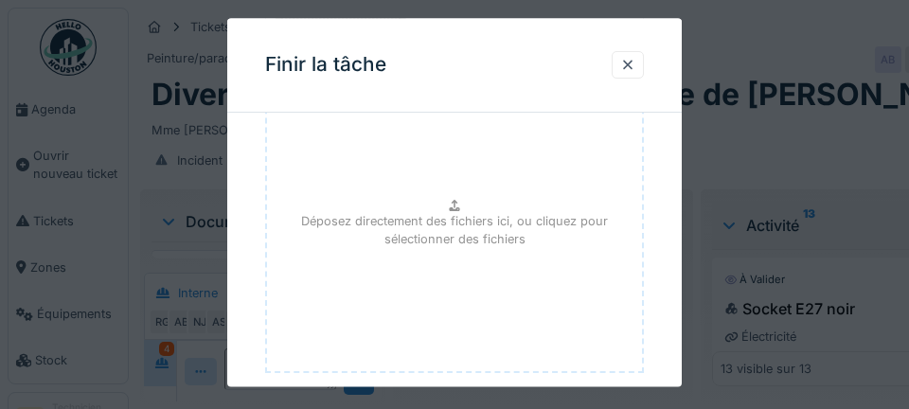
scroll to position [229, 0]
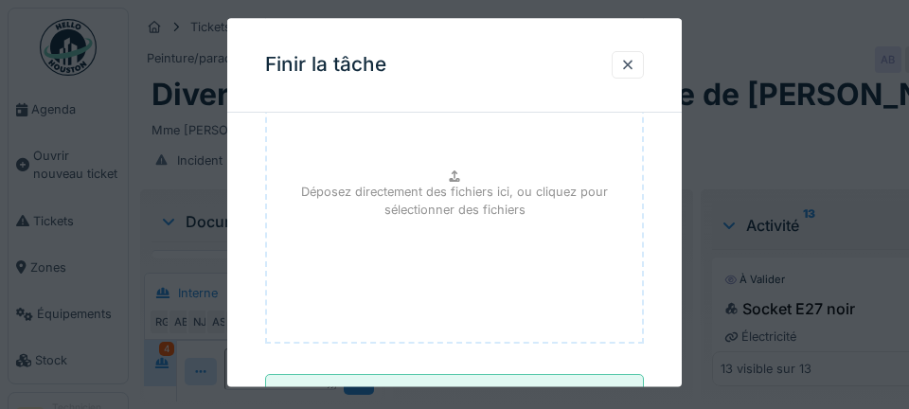
click at [490, 401] on input "**********" at bounding box center [454, 395] width 379 height 40
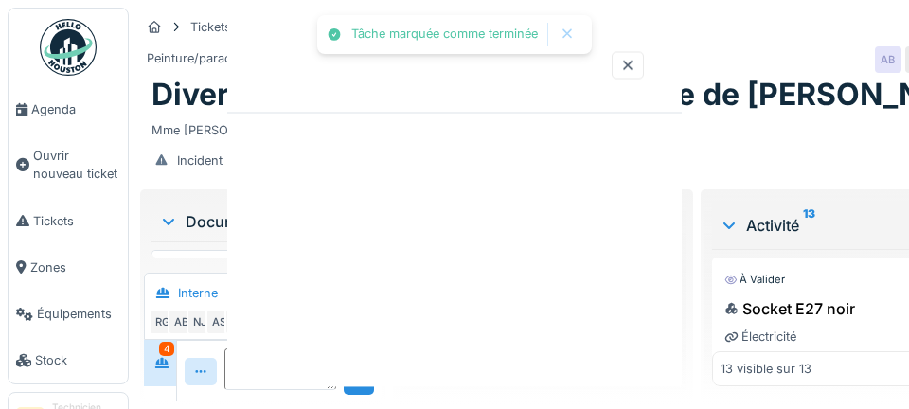
scroll to position [0, 0]
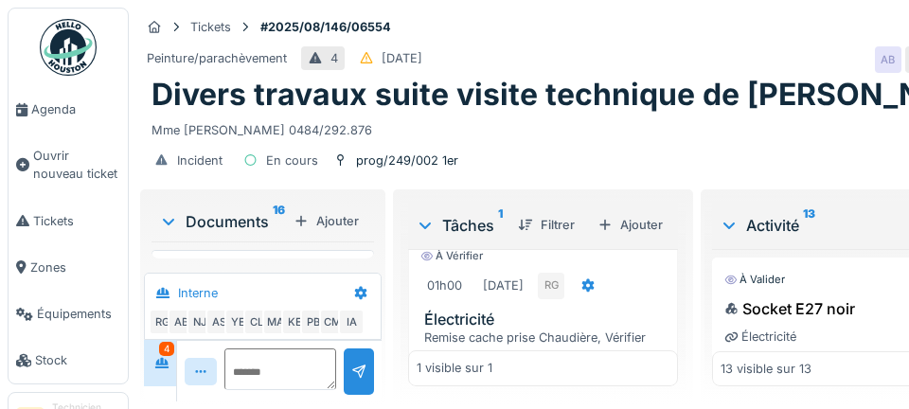
click at [77, 109] on span "Agenda" at bounding box center [75, 109] width 89 height 18
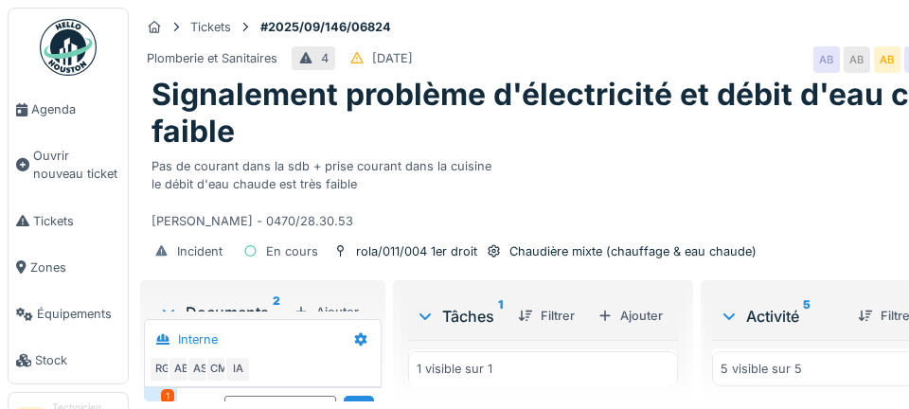
scroll to position [203, 0]
click at [644, 377] on icon at bounding box center [650, 369] width 12 height 13
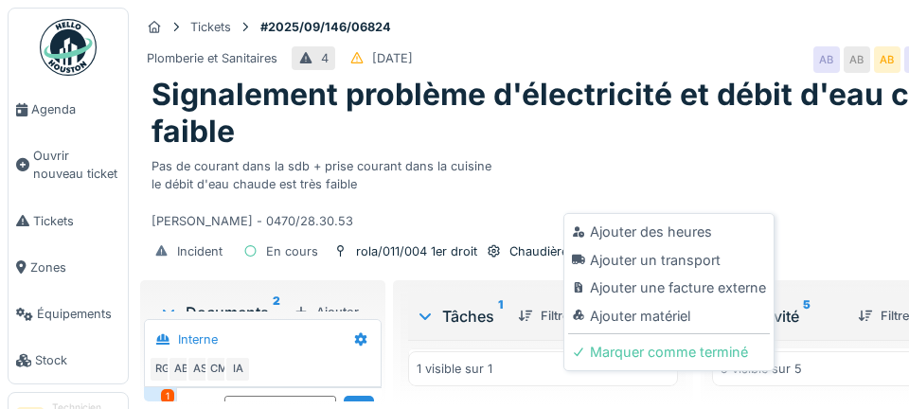
click at [686, 321] on div "Ajouter matériel" at bounding box center [669, 316] width 202 height 28
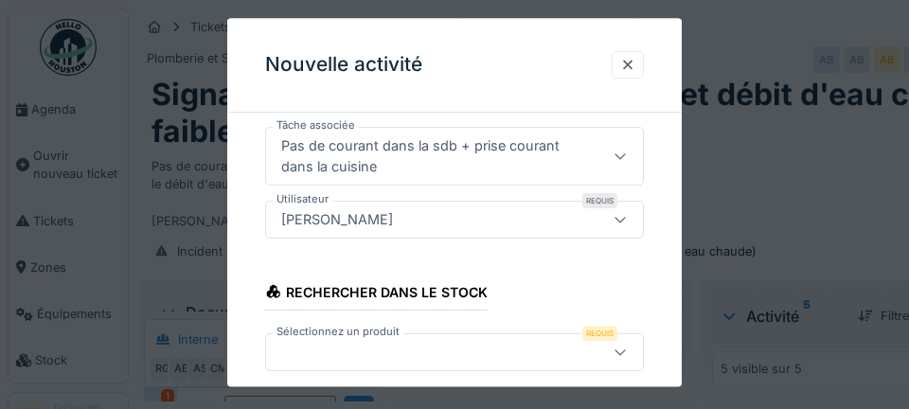
scroll to position [217, 0]
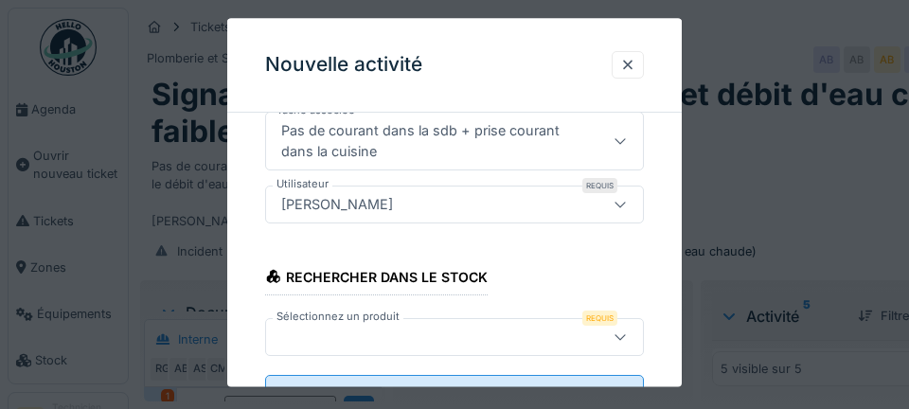
click at [410, 345] on div at bounding box center [429, 337] width 310 height 21
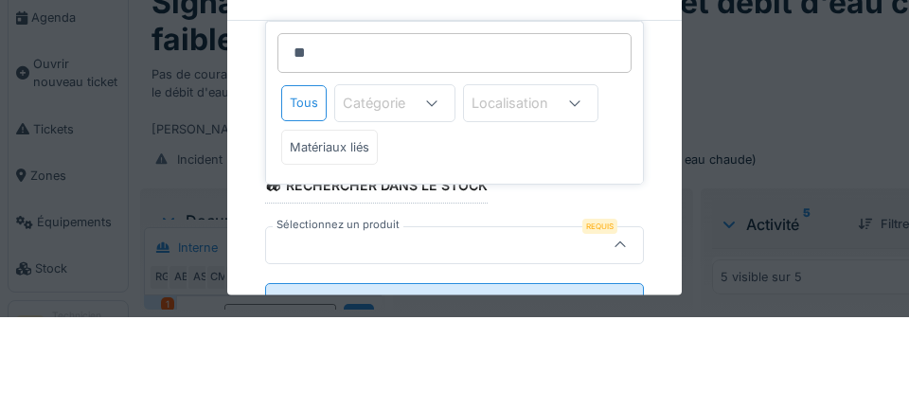
type input "***"
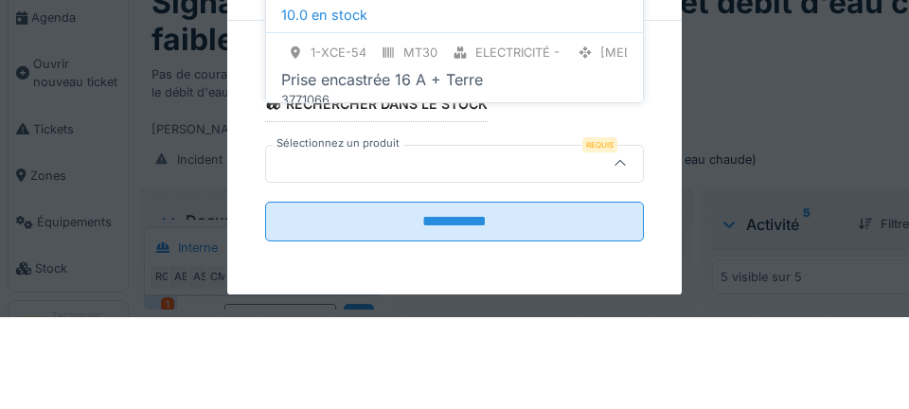
scroll to position [173, 0]
click at [462, 174] on div "Prise encastrée 16 A + Terre" at bounding box center [382, 169] width 202 height 23
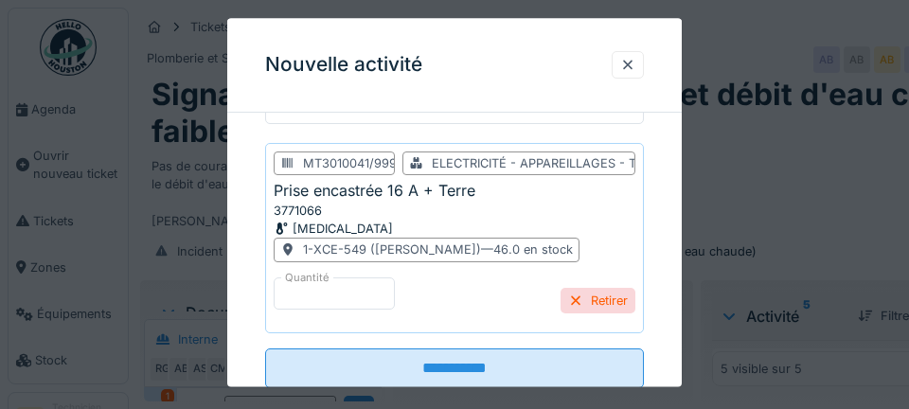
scroll to position [450, 0]
click at [473, 359] on input "**********" at bounding box center [454, 368] width 379 height 40
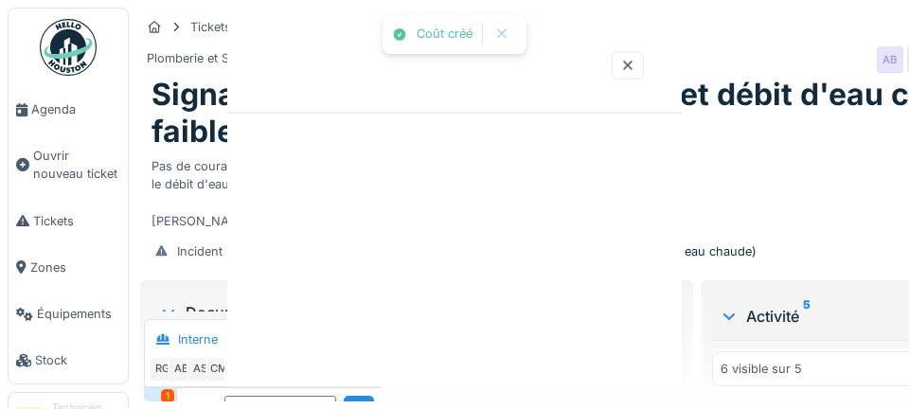
scroll to position [0, 0]
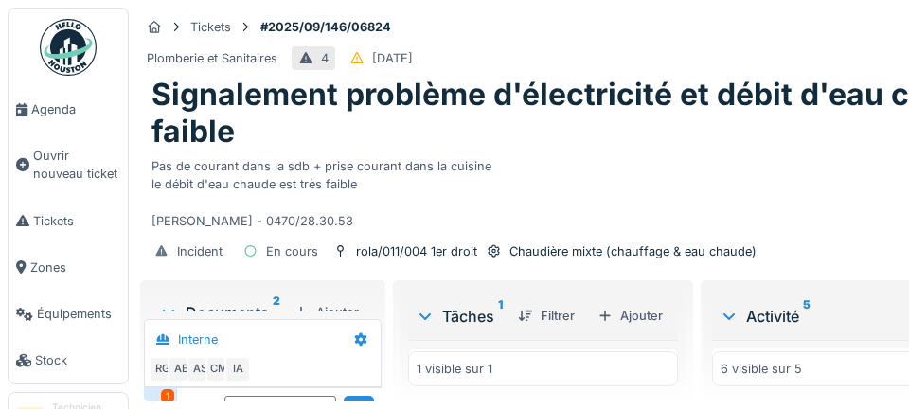
click at [644, 377] on icon at bounding box center [650, 369] width 12 height 13
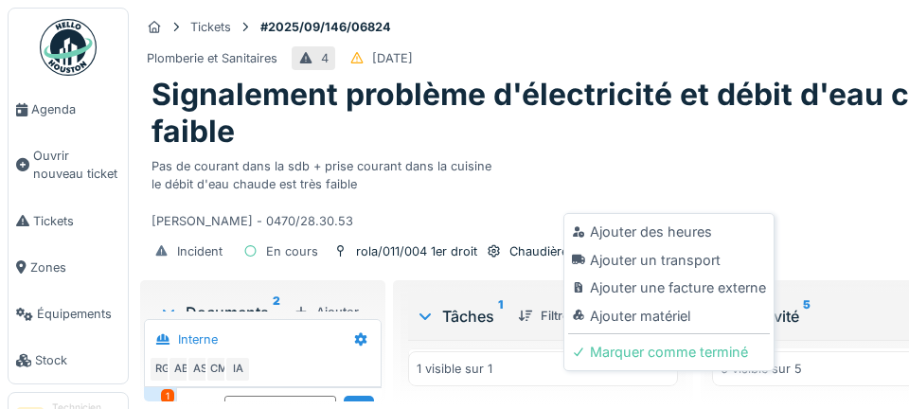
click at [675, 313] on div "Ajouter matériel" at bounding box center [669, 316] width 202 height 28
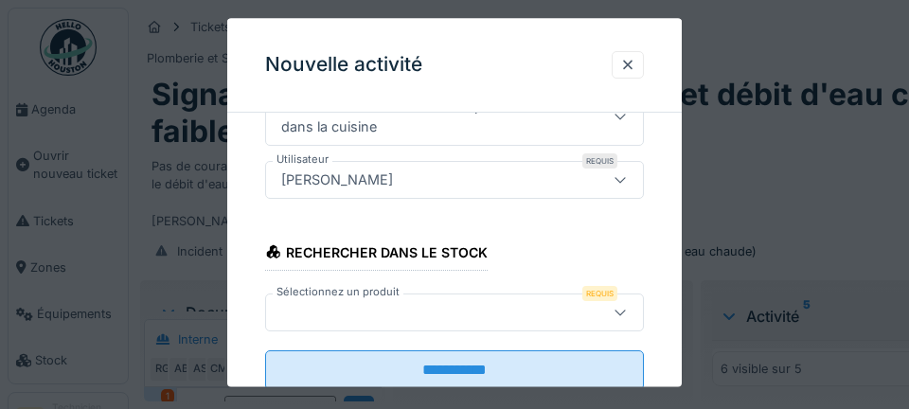
scroll to position [245, 0]
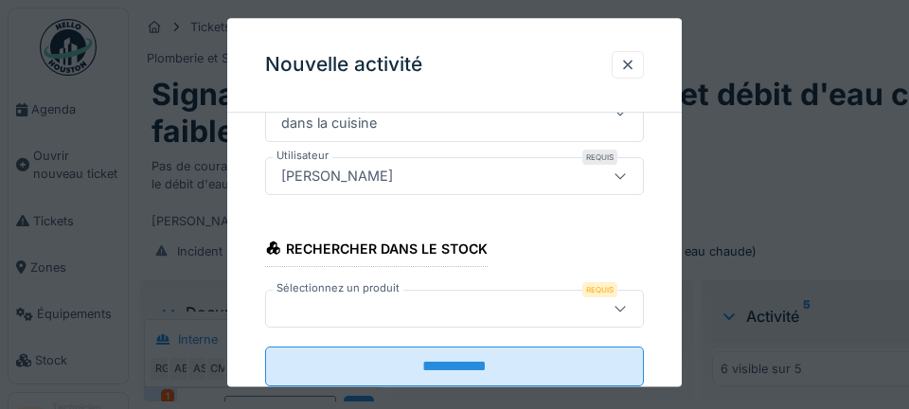
click at [449, 309] on div at bounding box center [429, 308] width 310 height 21
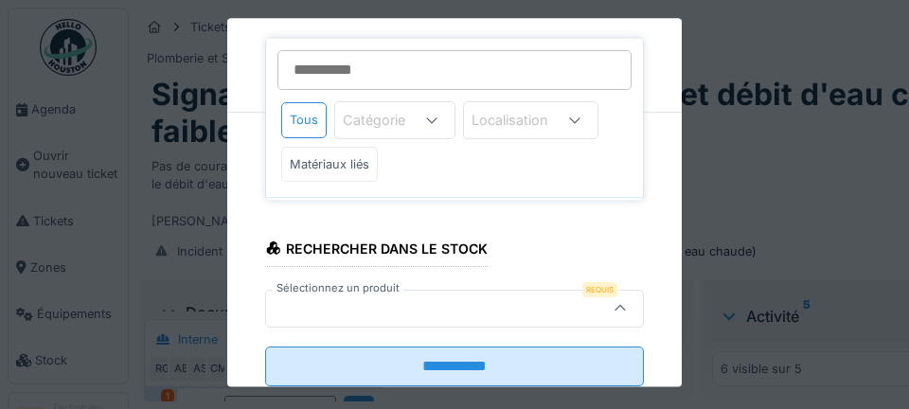
scroll to position [298, 0]
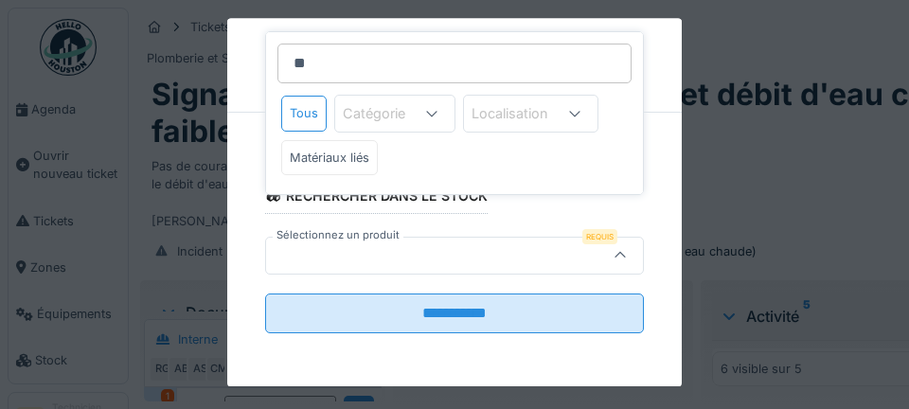
type input "***"
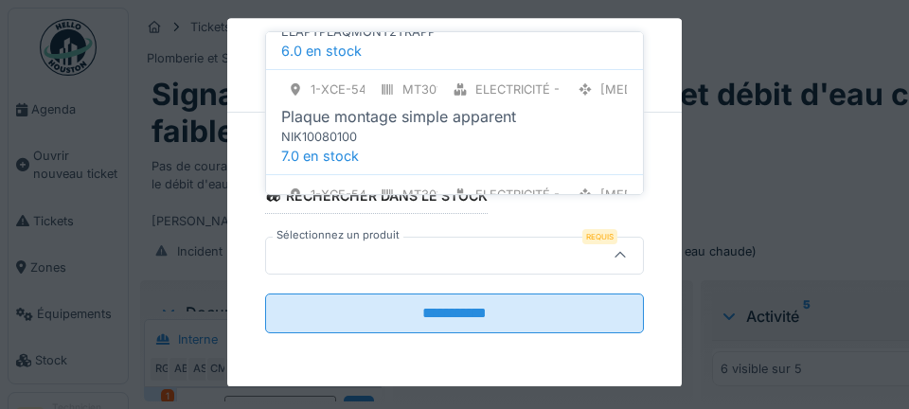
scroll to position [1033, 0]
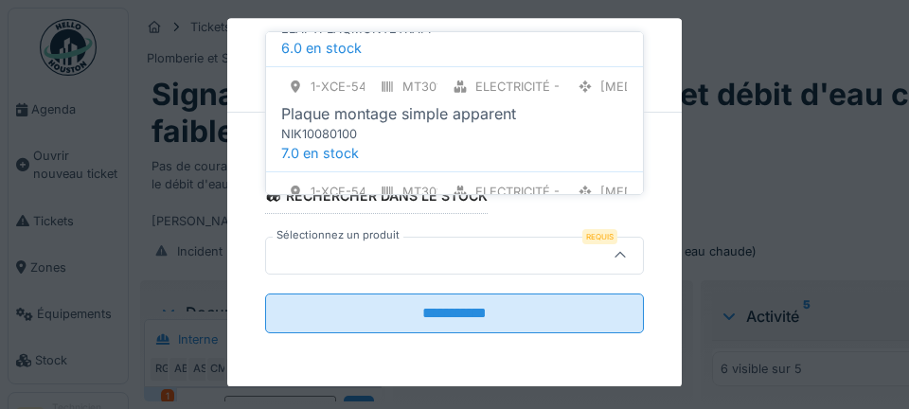
click at [493, 102] on div "Plaque montage simple apparent" at bounding box center [398, 113] width 235 height 23
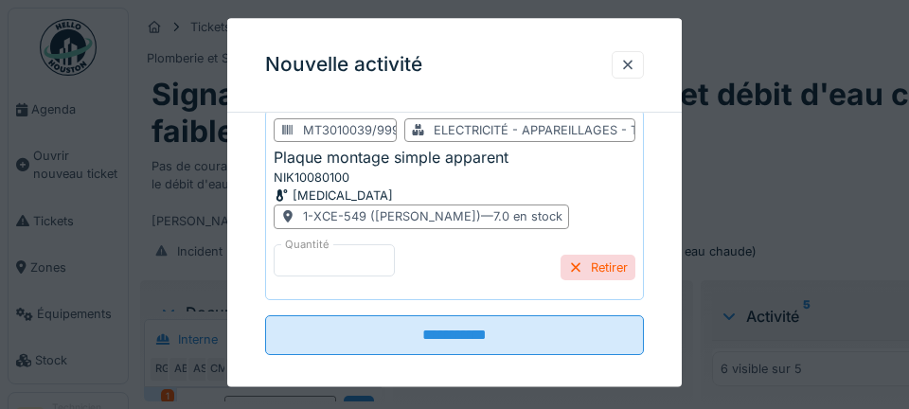
scroll to position [490, 0]
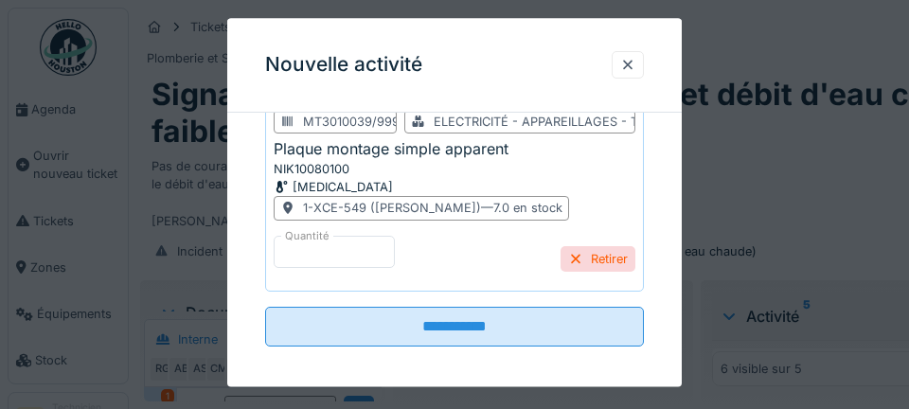
click at [625, 65] on div at bounding box center [627, 65] width 15 height 18
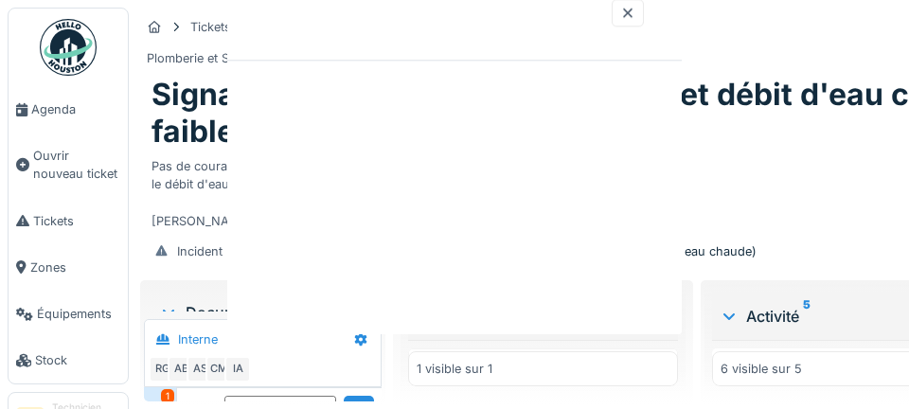
scroll to position [0, 0]
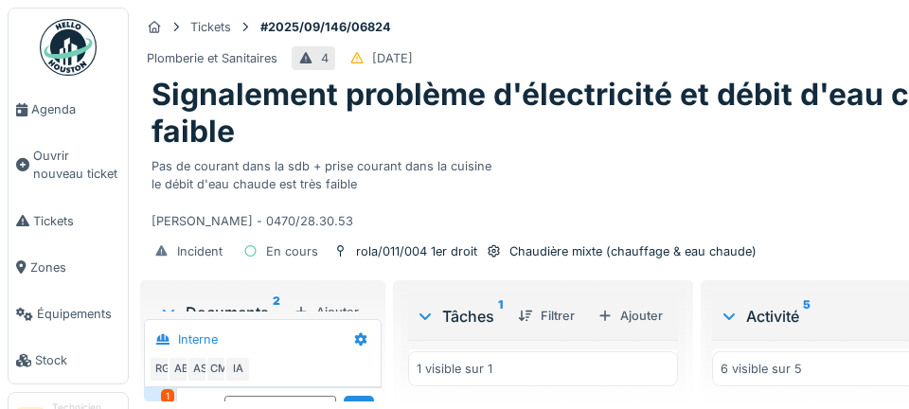
click at [644, 377] on icon at bounding box center [650, 369] width 12 height 13
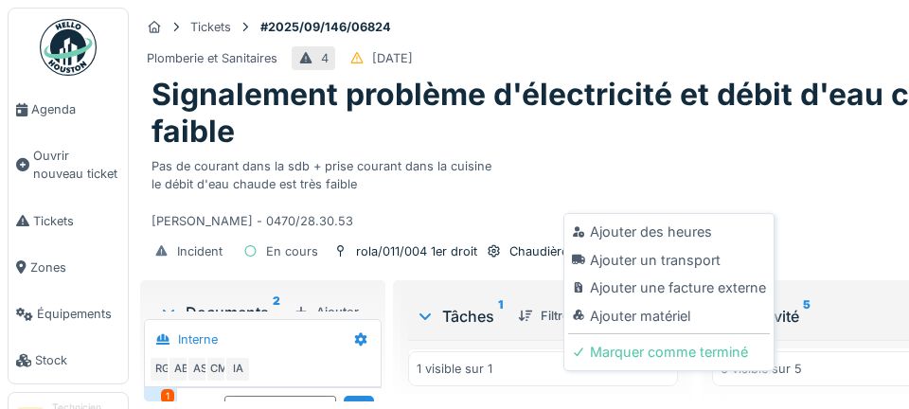
click at [680, 314] on div "Ajouter matériel" at bounding box center [669, 316] width 202 height 28
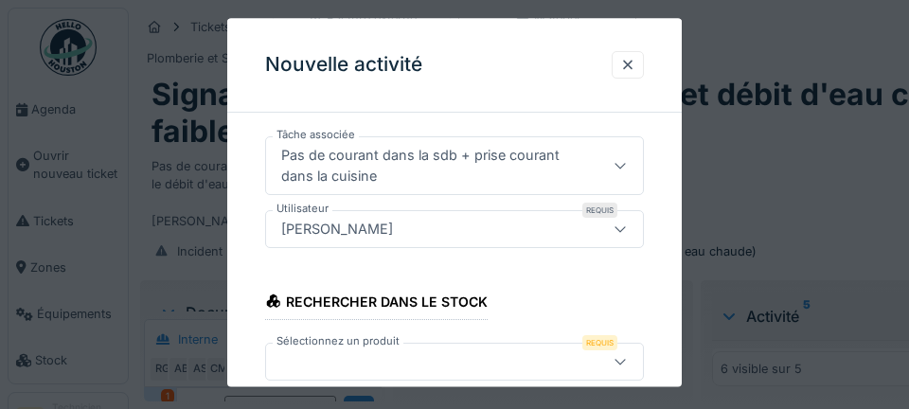
scroll to position [298, 0]
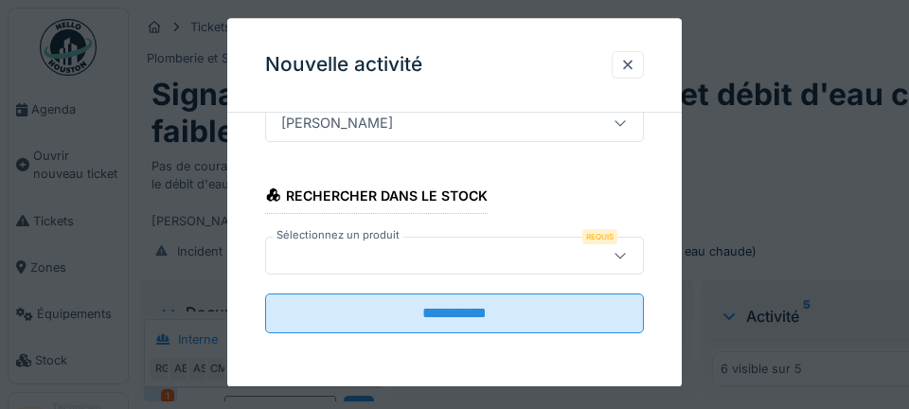
click at [342, 258] on div at bounding box center [429, 255] width 310 height 21
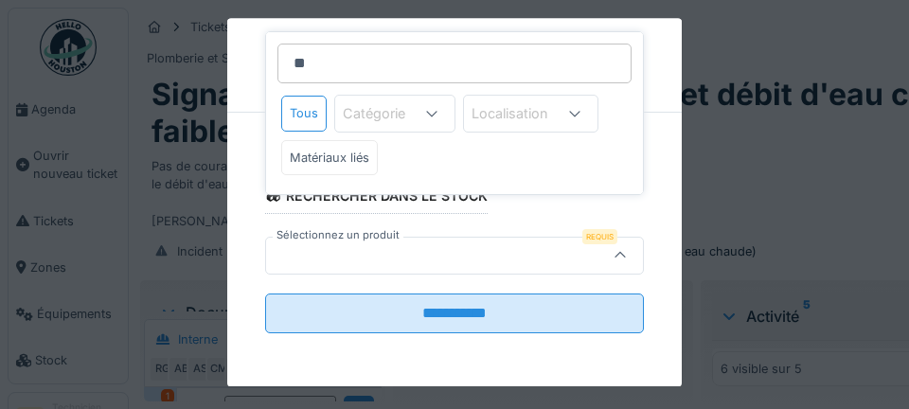
type input "***"
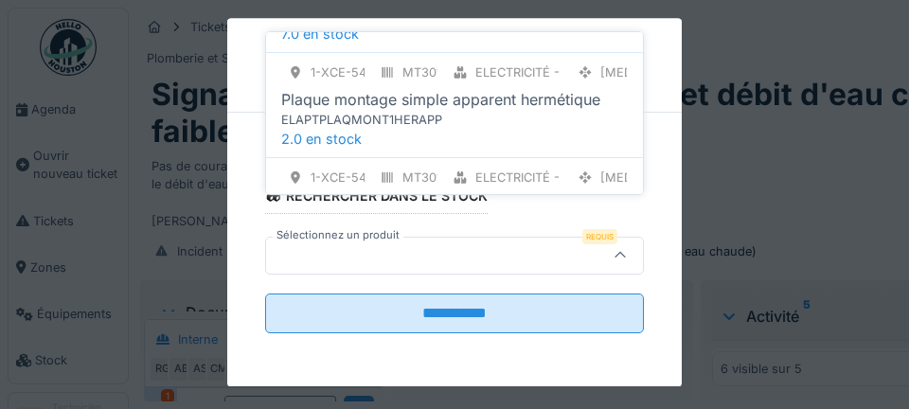
scroll to position [1195, 0]
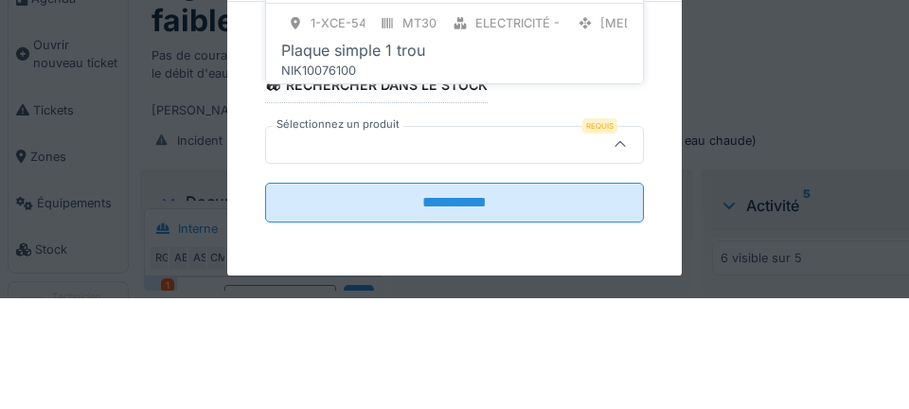
click at [498, 150] on div "Plaque simple 1 trou" at bounding box center [454, 161] width 346 height 23
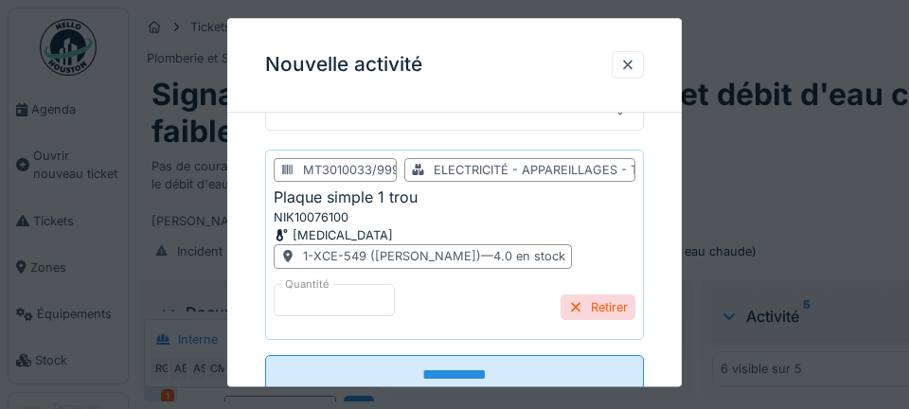
scroll to position [443, 0]
click at [480, 369] on input "**********" at bounding box center [454, 375] width 379 height 40
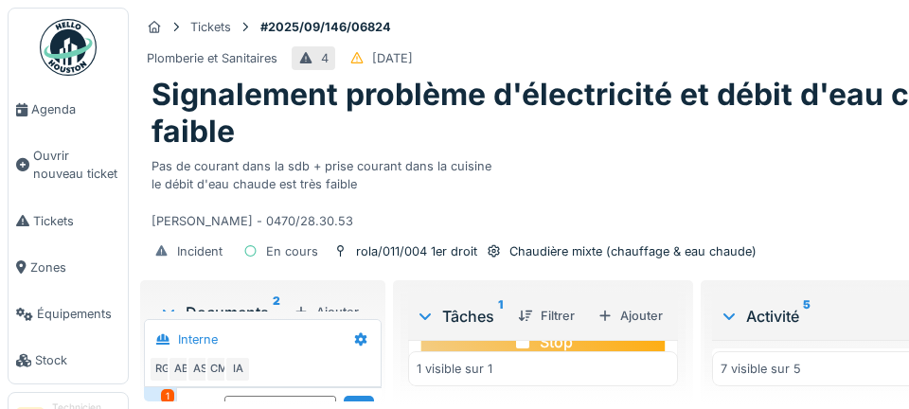
scroll to position [160, 0]
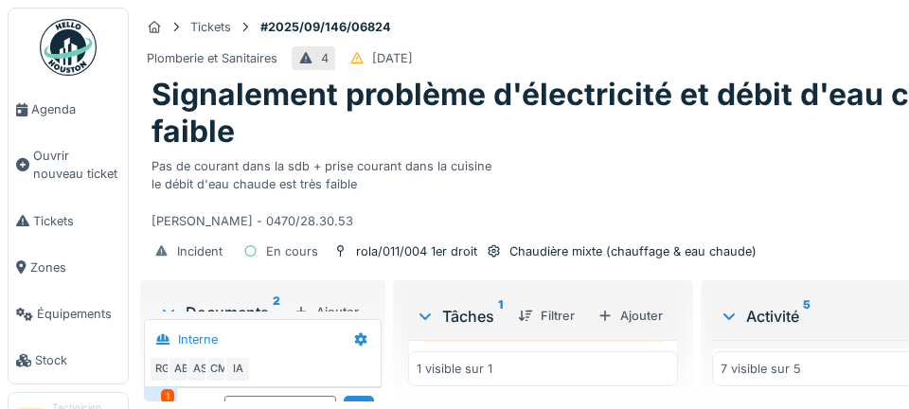
click at [468, 342] on div "Stop" at bounding box center [542, 322] width 245 height 40
click at [48, 112] on span "Agenda" at bounding box center [75, 109] width 89 height 18
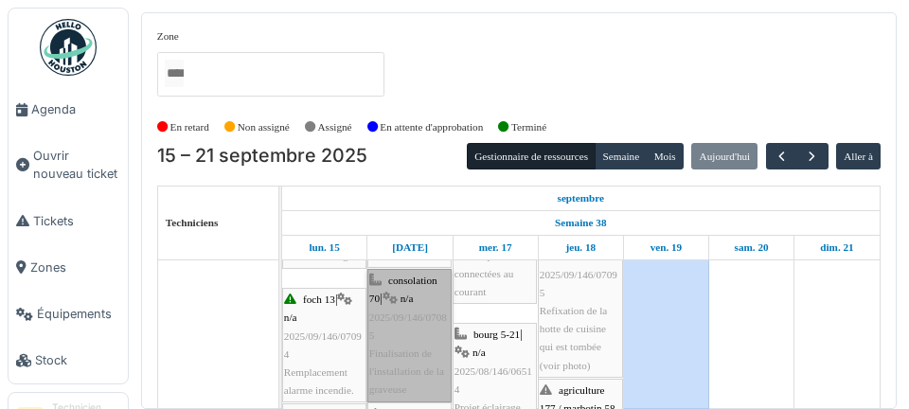
click at [416, 359] on link "consolation 70 | n/a 2025/09/146/07085 Finalisation de l'installation de la gra…" at bounding box center [409, 335] width 84 height 133
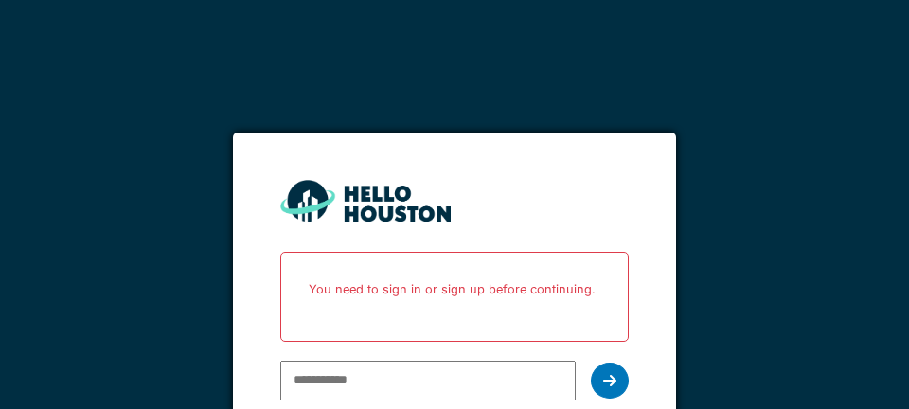
click at [373, 293] on p "You need to sign in or sign up before continuing." at bounding box center [453, 289] width 323 height 50
click at [360, 379] on input "email" at bounding box center [427, 381] width 294 height 40
type input "**********"
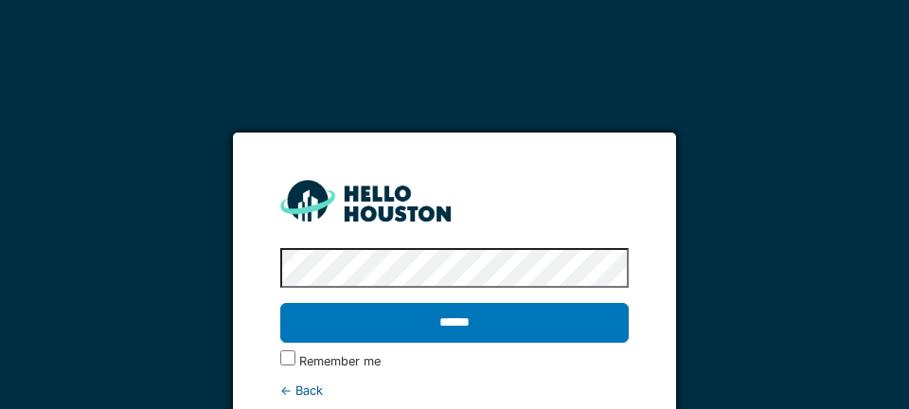
click at [438, 326] on input "******" at bounding box center [453, 323] width 347 height 40
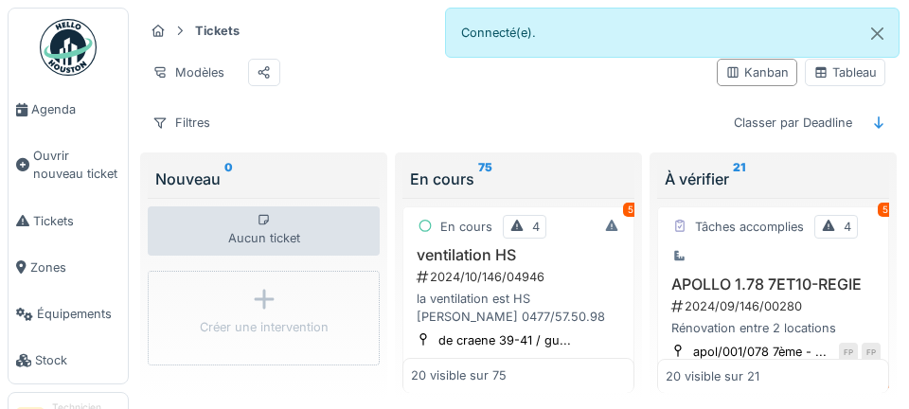
click at [55, 117] on span "Agenda" at bounding box center [75, 109] width 89 height 18
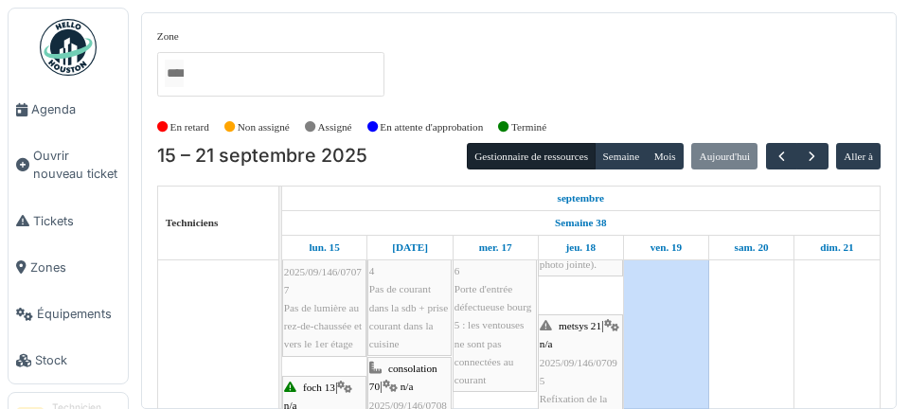
scroll to position [189, 0]
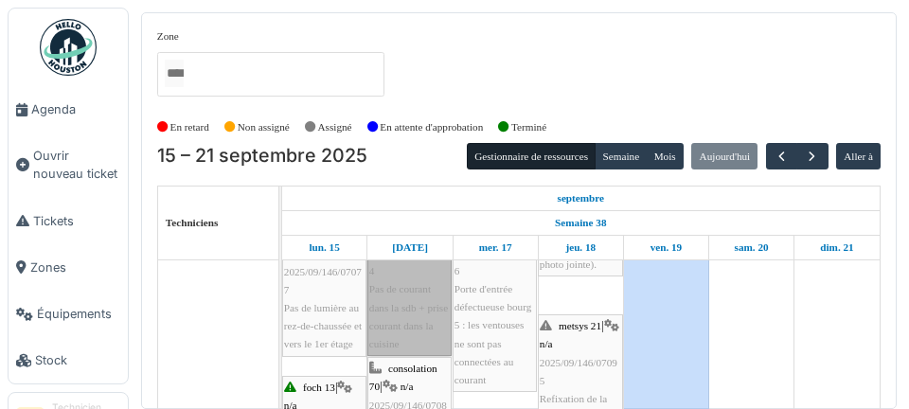
click at [416, 316] on link "roland 1-11 | Chaudière mixte (chauffage & eau chaude) 2025/09/146/06824 Pas de…" at bounding box center [409, 261] width 84 height 187
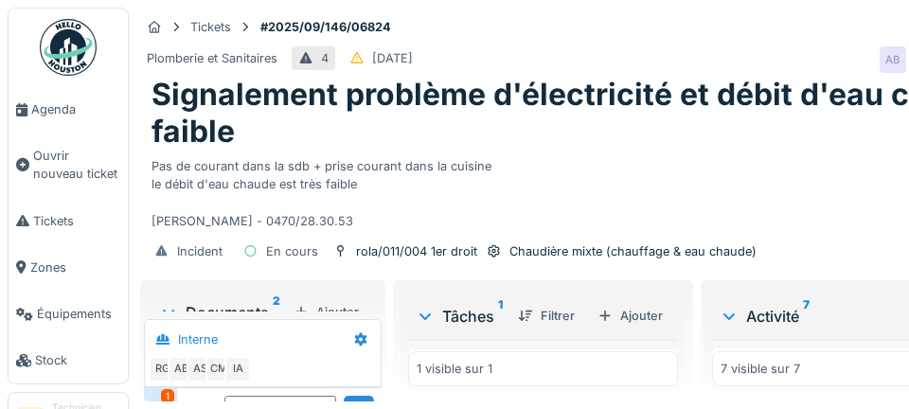
scroll to position [203, 0]
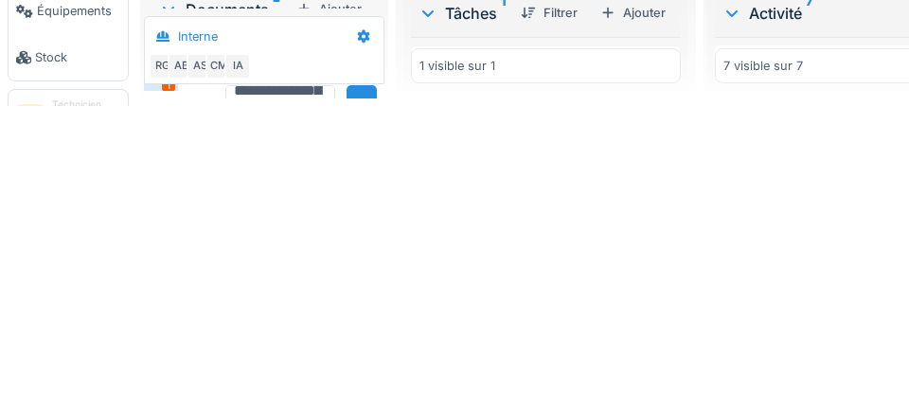
scroll to position [67, 0]
type textarea "**********"
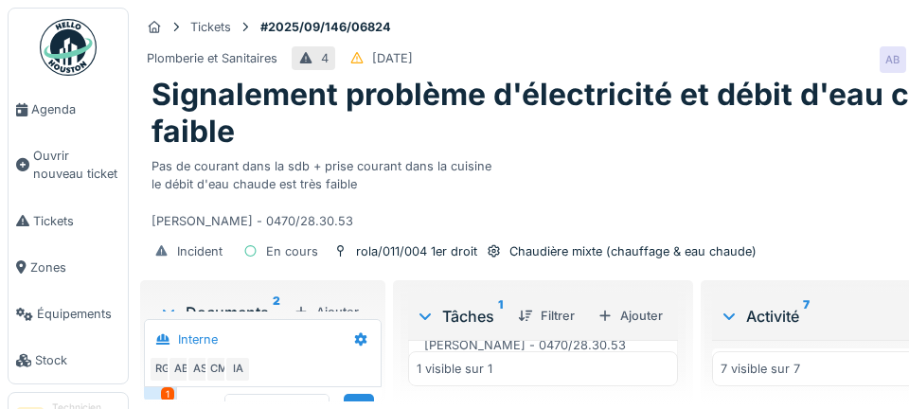
scroll to position [160, 0]
click at [570, 349] on div "Marquer comme terminé" at bounding box center [575, 362] width 179 height 26
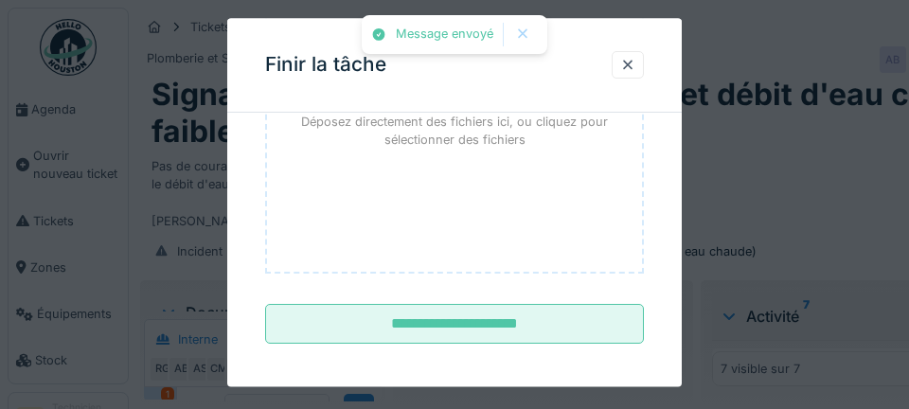
scroll to position [310, 0]
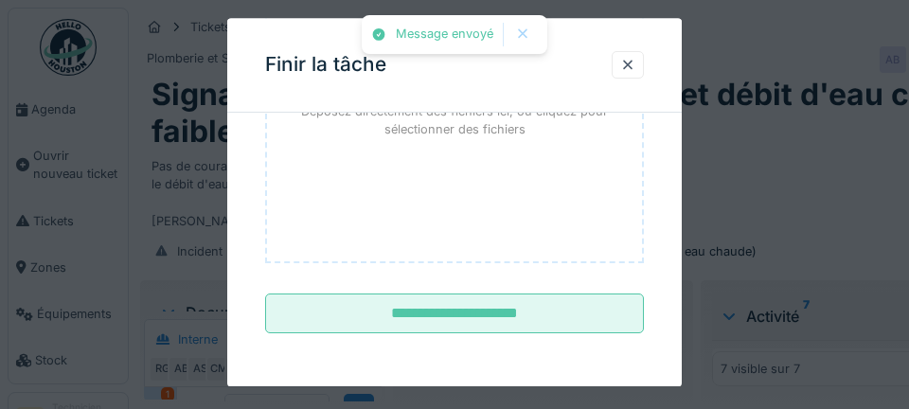
click at [476, 316] on input "**********" at bounding box center [454, 314] width 379 height 40
click at [634, 66] on div at bounding box center [627, 65] width 15 height 18
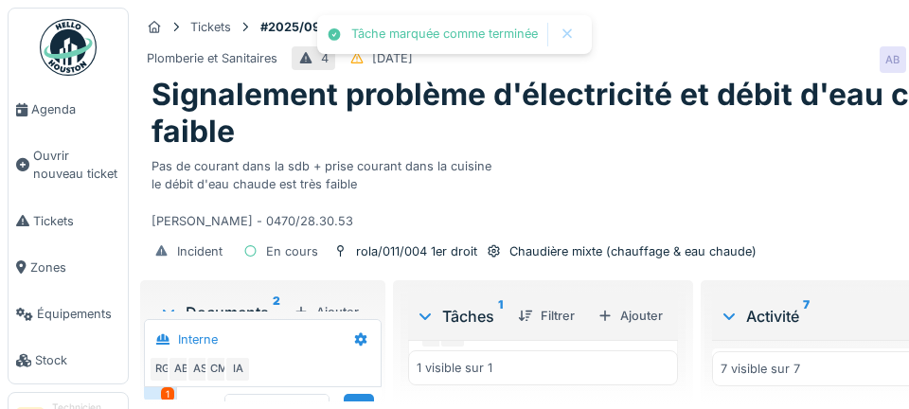
scroll to position [109, 0]
click at [61, 108] on span "Agenda" at bounding box center [75, 109] width 89 height 18
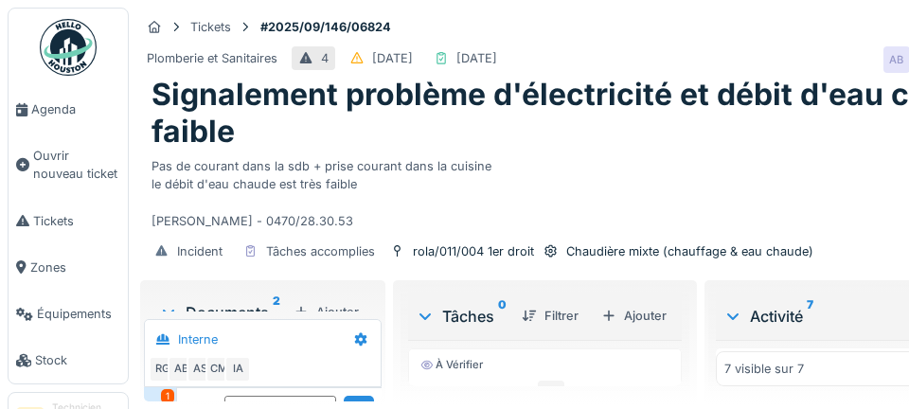
click at [335, 312] on div "Ajouter" at bounding box center [326, 312] width 80 height 26
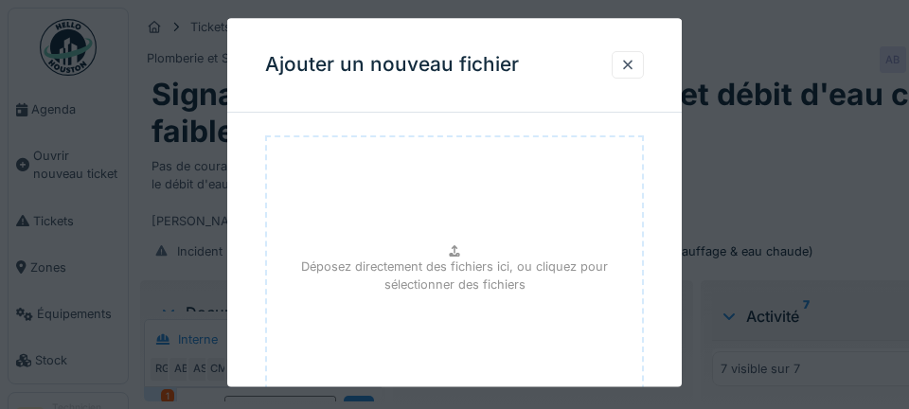
click at [470, 275] on p "Déposez directement des fichiers ici, ou cliquez pour sélectionner des fichiers" at bounding box center [454, 276] width 345 height 36
type input "**********"
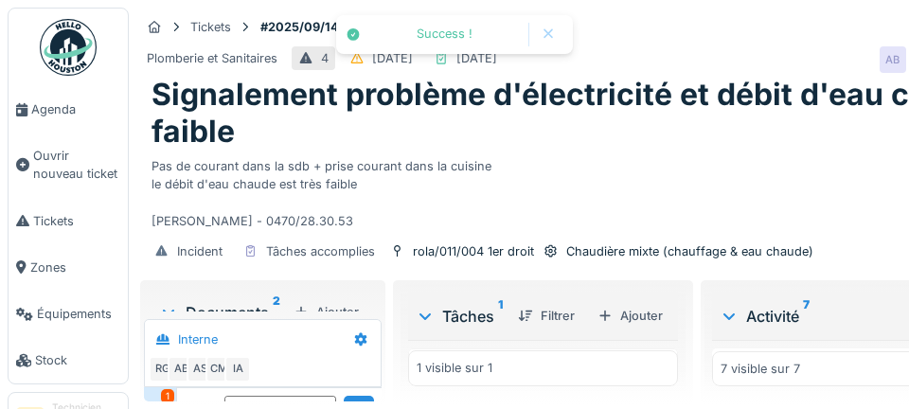
click at [322, 315] on div "Ajouter" at bounding box center [326, 312] width 80 height 26
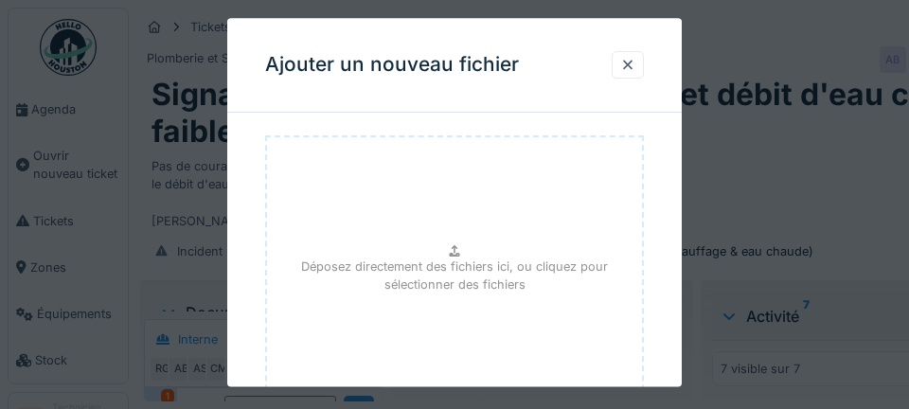
click at [486, 269] on p "Déposez directement des fichiers ici, ou cliquez pour sélectionner des fichiers" at bounding box center [454, 276] width 345 height 36
type input "**********"
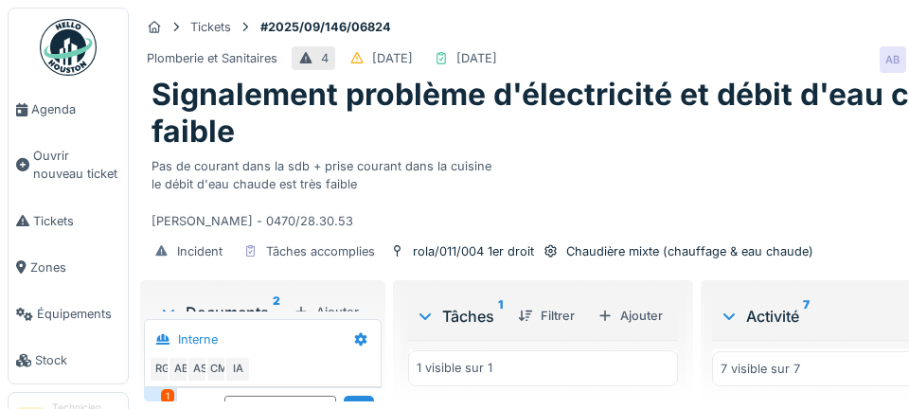
click at [64, 107] on span "Agenda" at bounding box center [75, 109] width 89 height 18
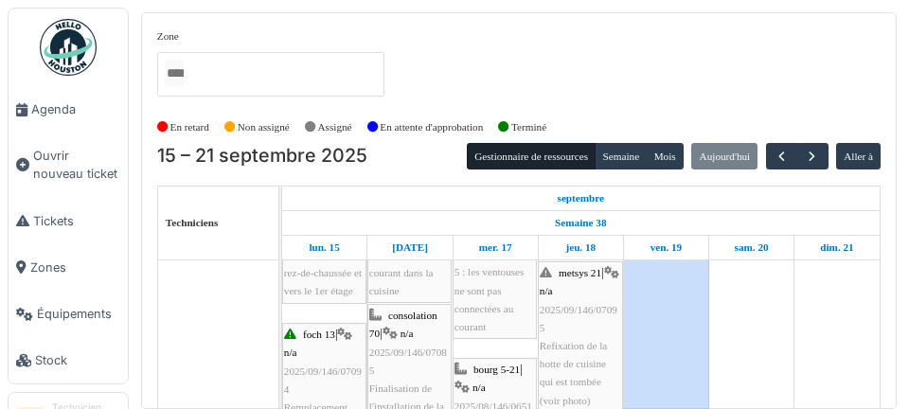
scroll to position [256, 0]
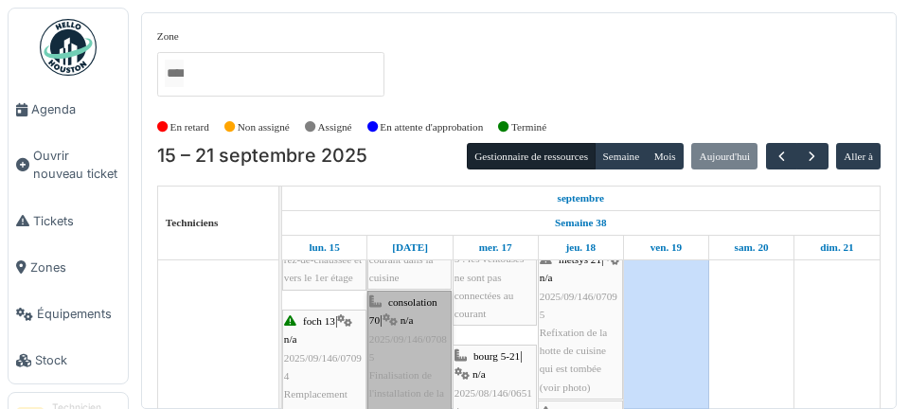
click at [423, 354] on link "consolation 70 | n/a 2025/09/146/07085 Finalisation de l'installation de la gra…" at bounding box center [409, 357] width 84 height 133
click at [413, 376] on link "consolation 70 | n/a 2025/09/146/07085 Finalisation de l'installation de la gra…" at bounding box center [409, 357] width 84 height 133
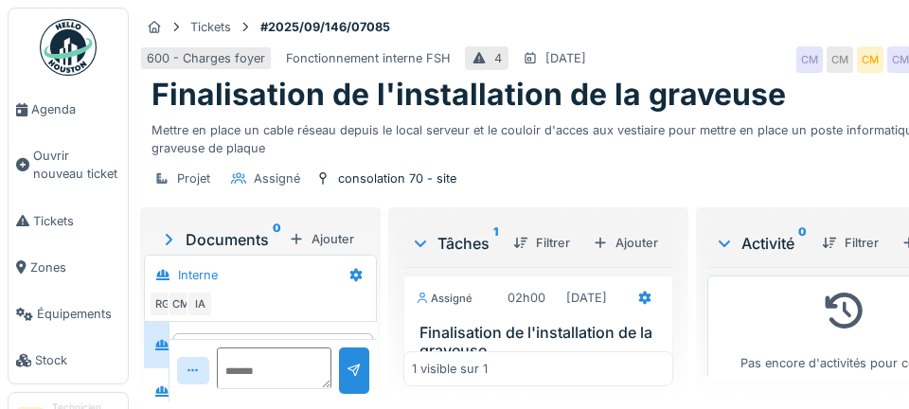
click at [628, 311] on div at bounding box center [644, 297] width 32 height 27
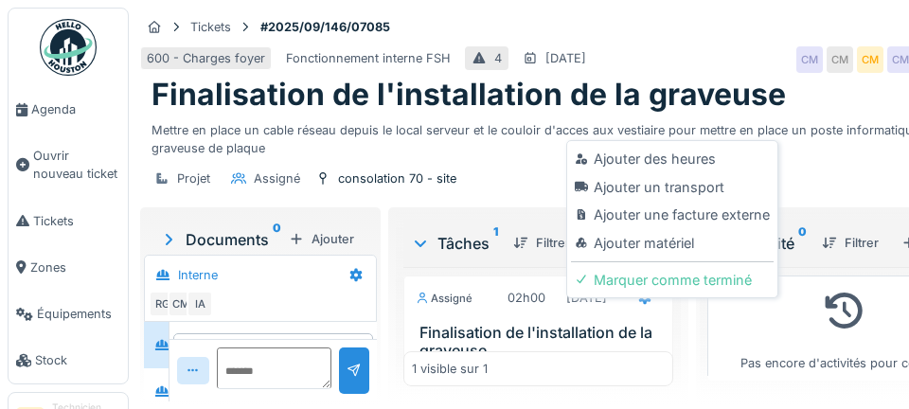
click at [680, 240] on div "Ajouter matériel" at bounding box center [672, 243] width 202 height 28
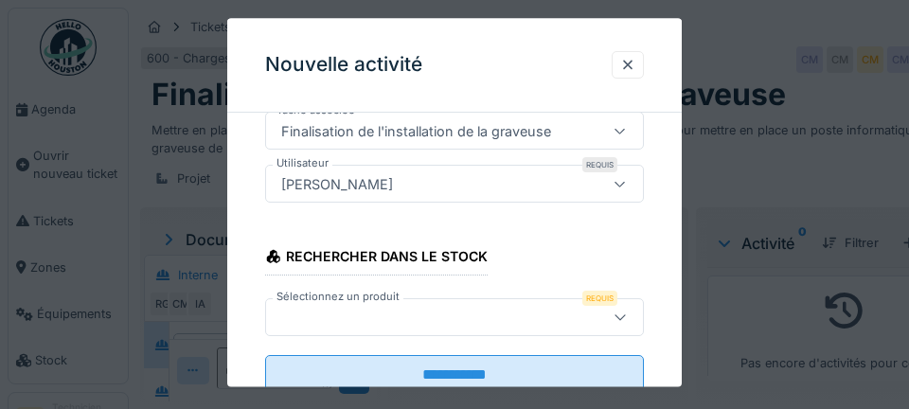
scroll to position [230, 0]
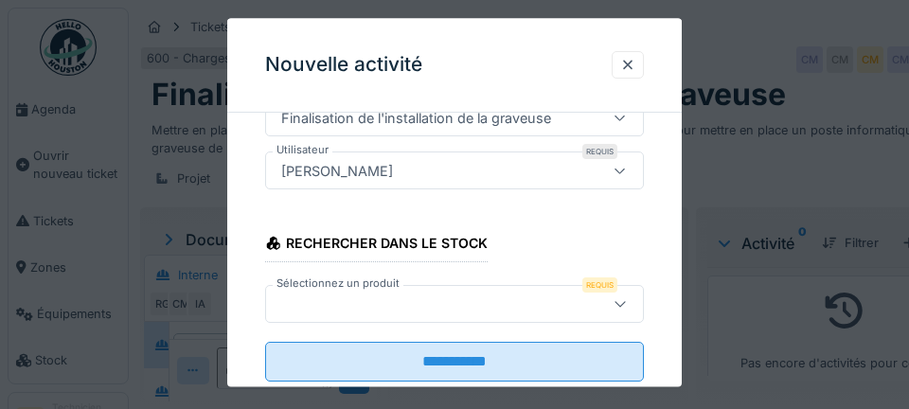
click at [322, 308] on div at bounding box center [429, 303] width 310 height 21
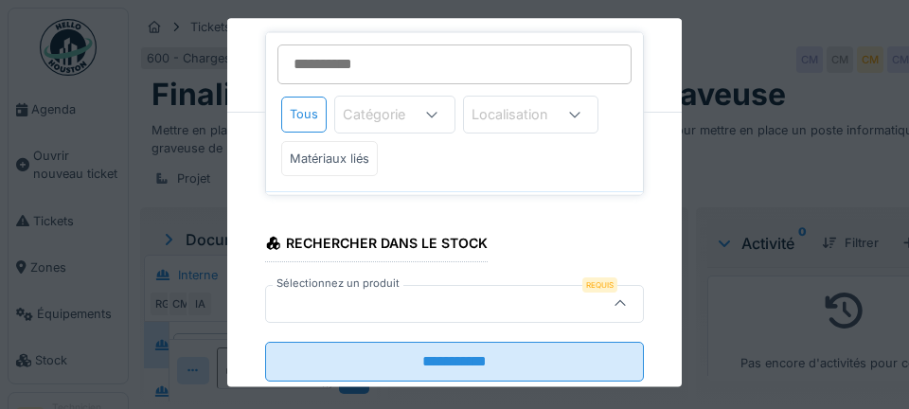
scroll to position [277, 0]
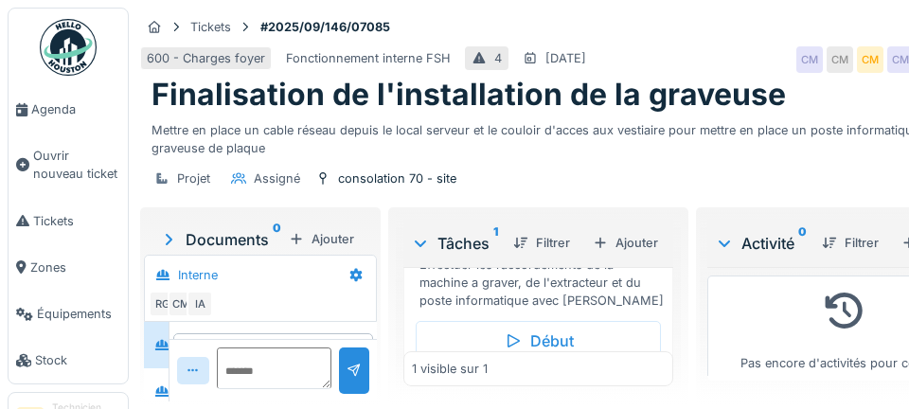
scroll to position [197, 0]
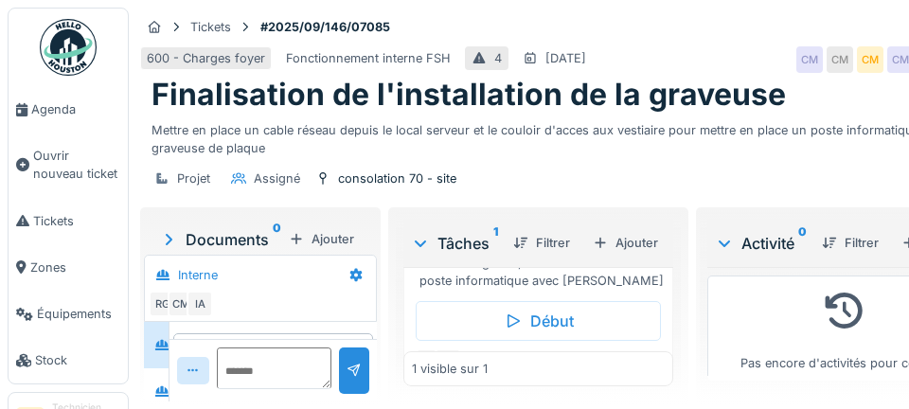
click at [555, 341] on div "Début" at bounding box center [538, 321] width 245 height 40
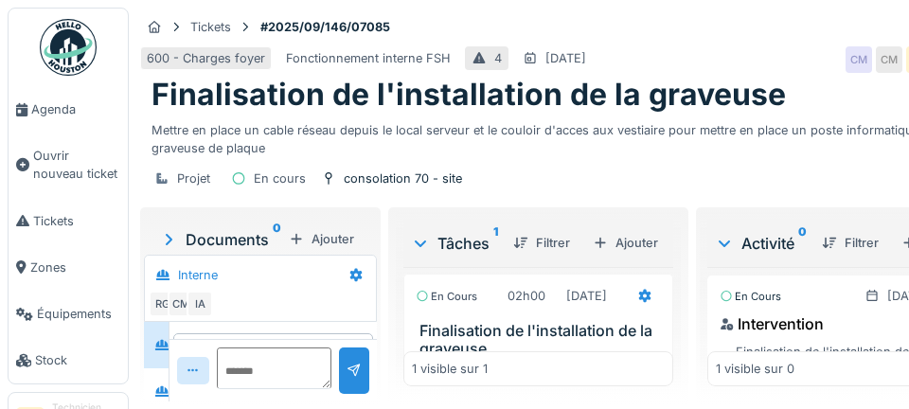
scroll to position [0, 0]
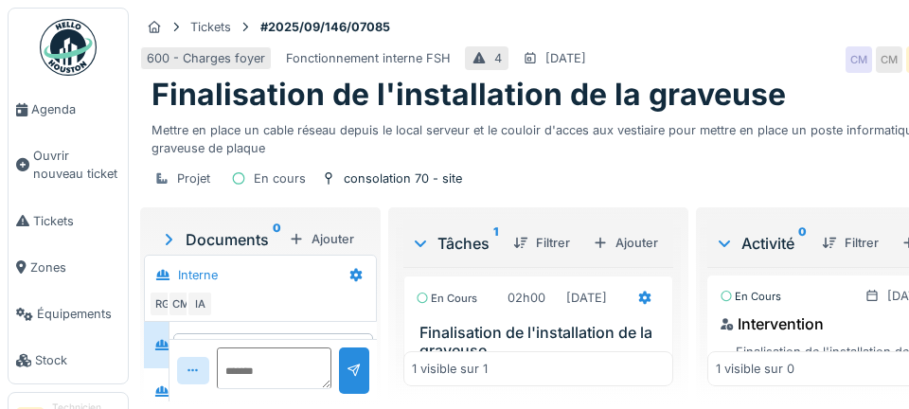
click at [639, 305] on icon at bounding box center [645, 298] width 12 height 13
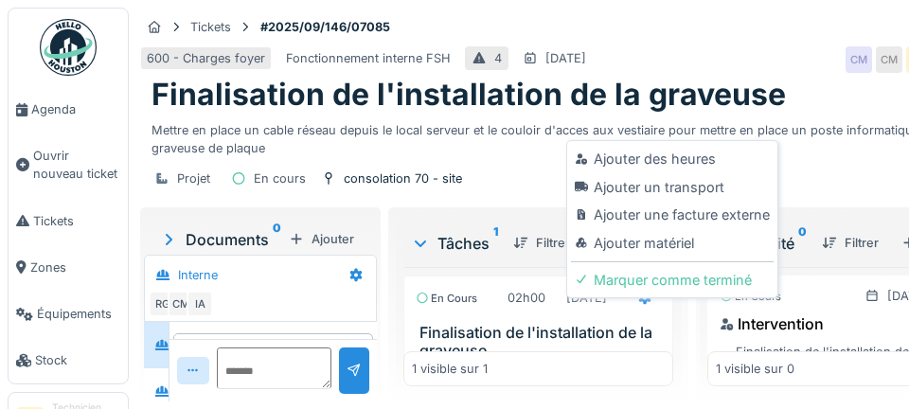
click at [693, 181] on div "Ajouter un transport" at bounding box center [672, 187] width 202 height 28
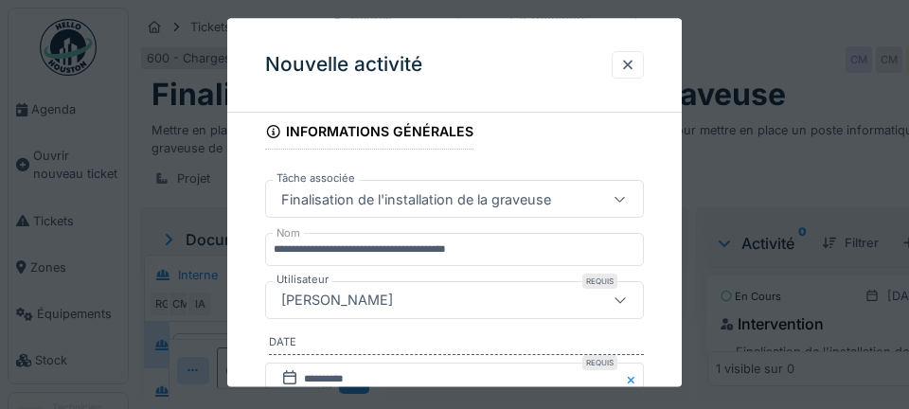
scroll to position [355, 0]
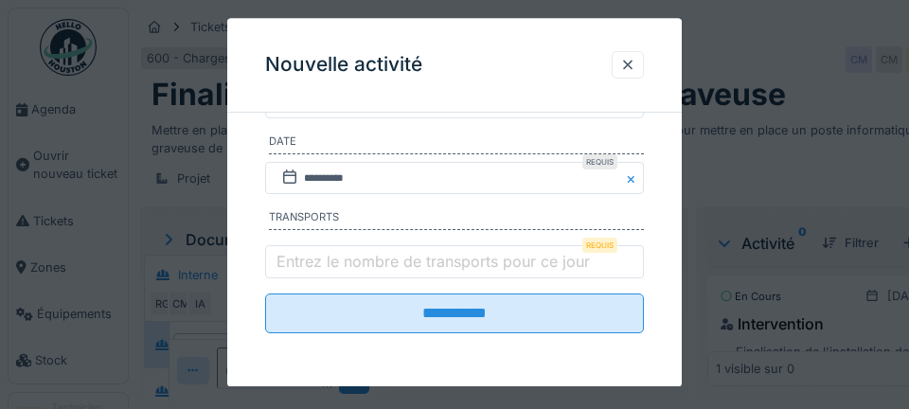
click at [308, 264] on label "Entrez le nombre de transports pour ce jour" at bounding box center [433, 261] width 321 height 23
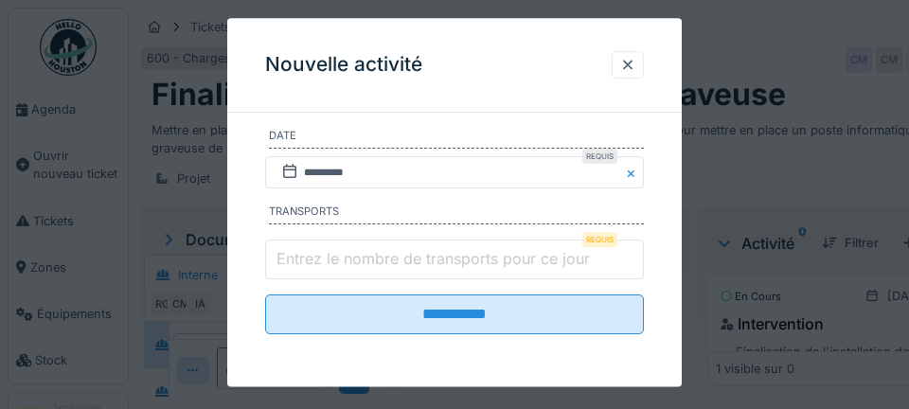
click at [308, 264] on input "Entrez le nombre de transports pour ce jour" at bounding box center [454, 260] width 379 height 40
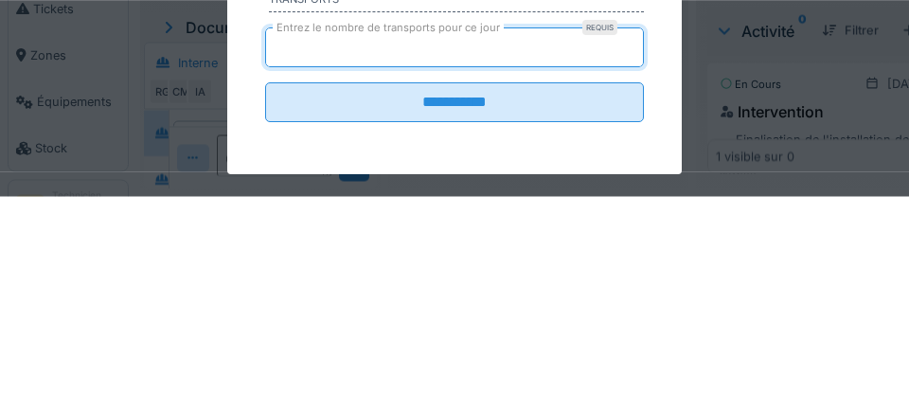
type input "*"
click at [265, 295] on input "**********" at bounding box center [454, 315] width 379 height 40
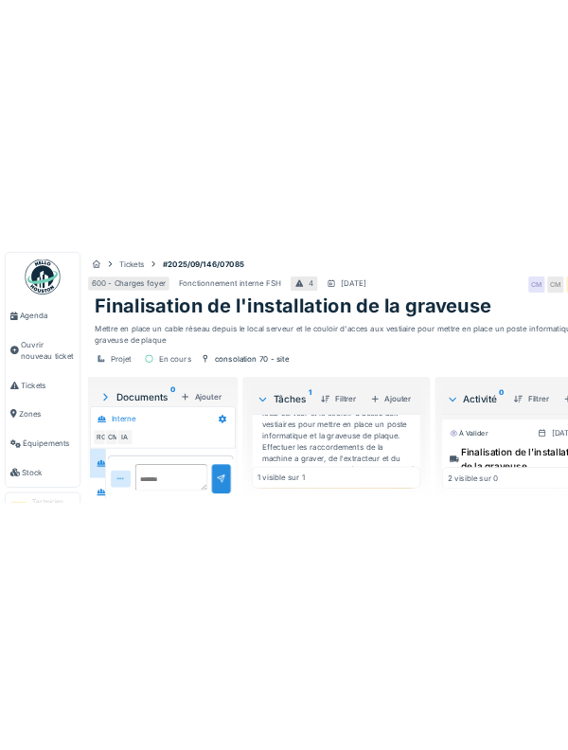
scroll to position [124, 0]
